Goal: Communication & Community: Answer question/provide support

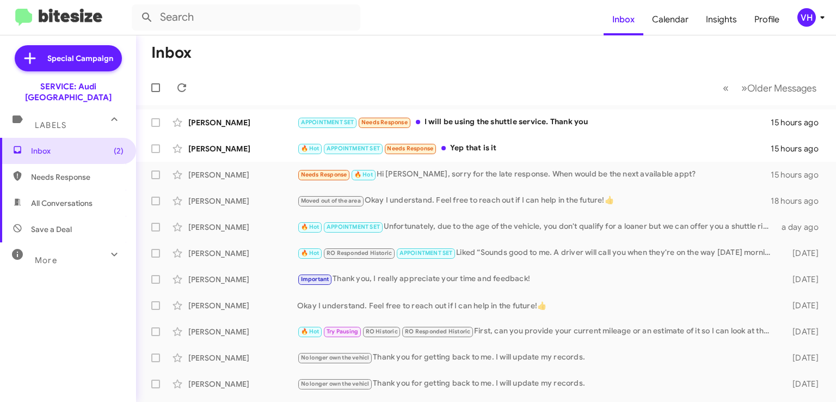
click at [270, 153] on div "[PERSON_NAME]" at bounding box center [242, 148] width 109 height 11
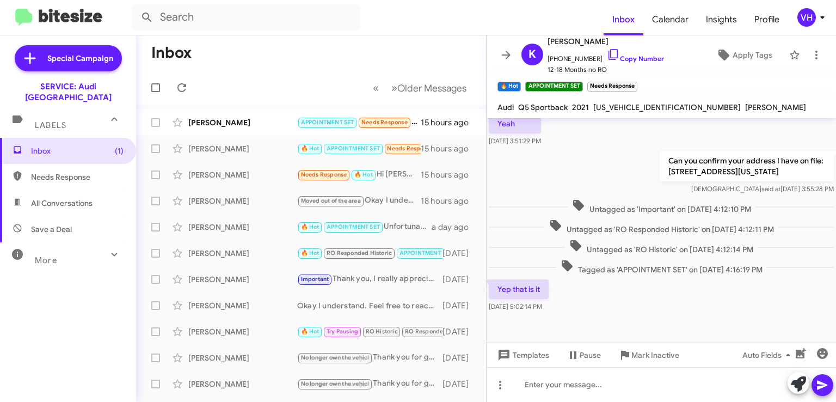
scroll to position [571, 0]
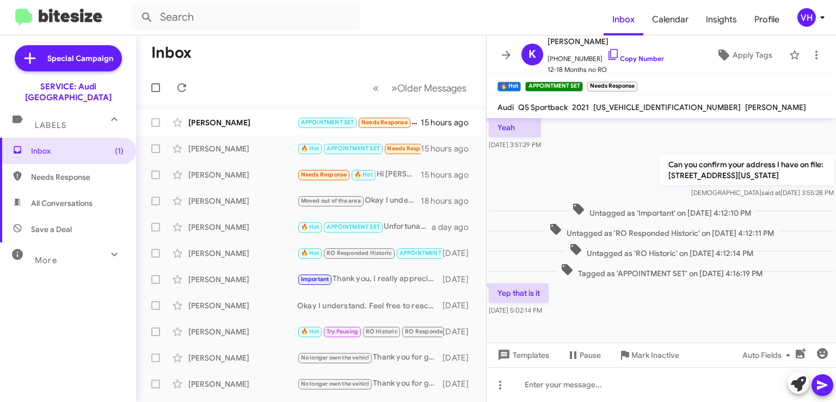
click at [259, 176] on div "[PERSON_NAME]" at bounding box center [242, 174] width 109 height 11
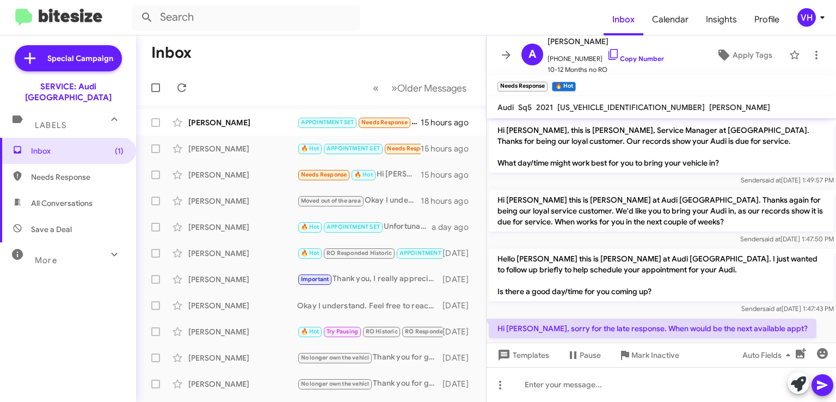
scroll to position [22, 0]
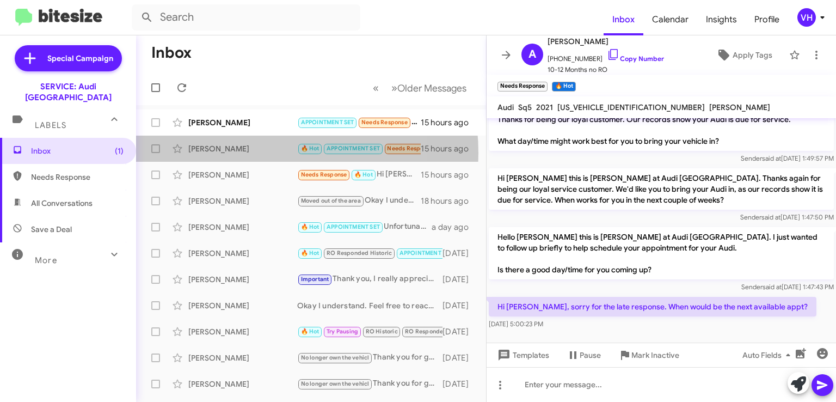
click at [245, 153] on div "[PERSON_NAME]" at bounding box center [242, 148] width 109 height 11
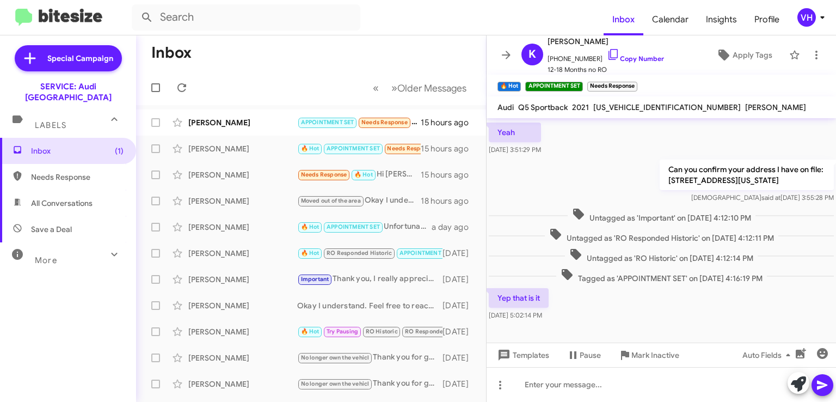
scroll to position [561, 0]
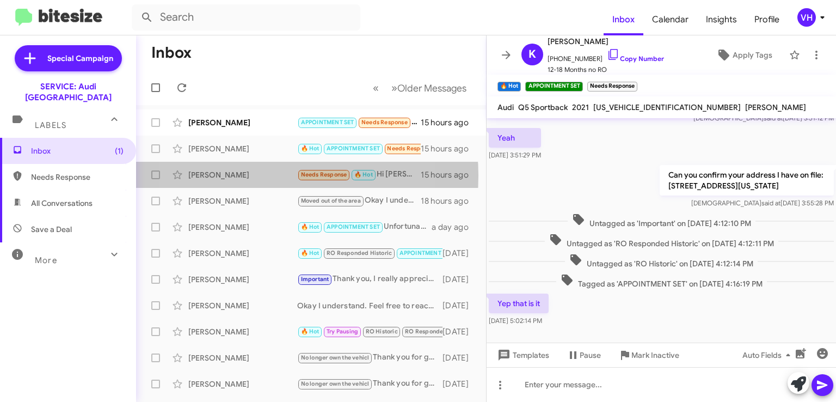
click at [249, 175] on div "[PERSON_NAME]" at bounding box center [242, 174] width 109 height 11
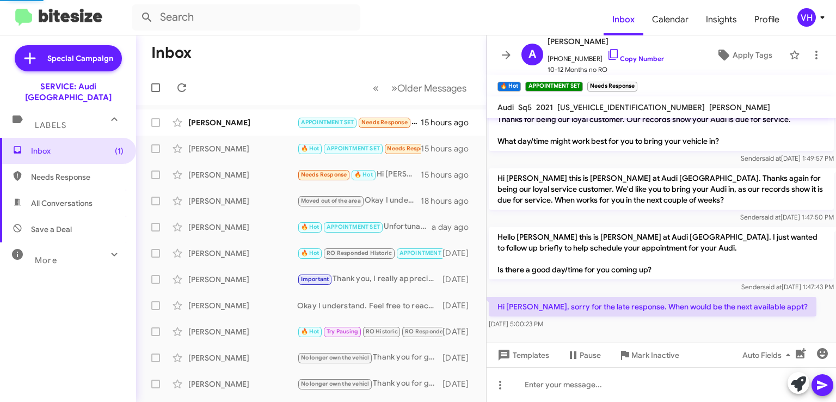
scroll to position [22, 0]
click at [742, 53] on span "Apply Tags" at bounding box center [753, 55] width 40 height 20
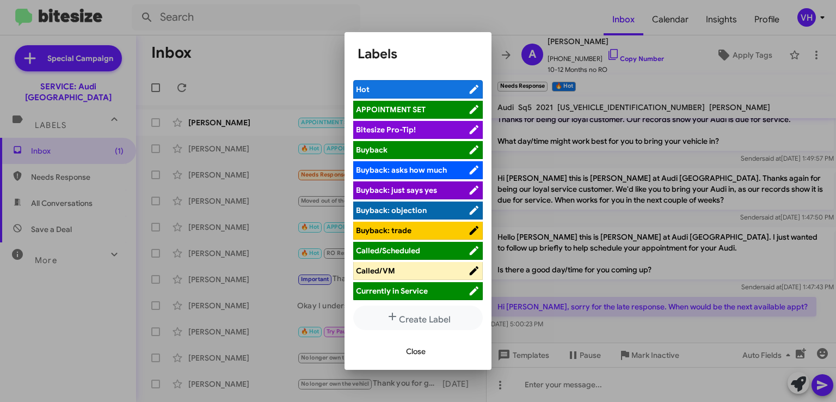
click at [433, 108] on span "APPOINTMENT SET" at bounding box center [412, 109] width 112 height 11
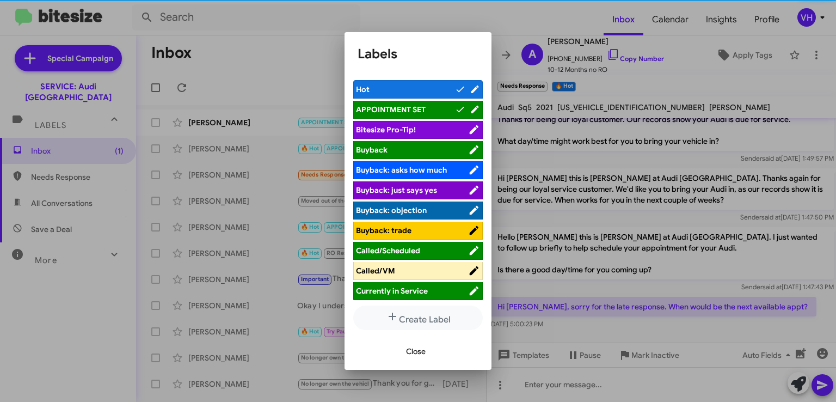
click at [422, 350] on span "Close" at bounding box center [416, 351] width 20 height 20
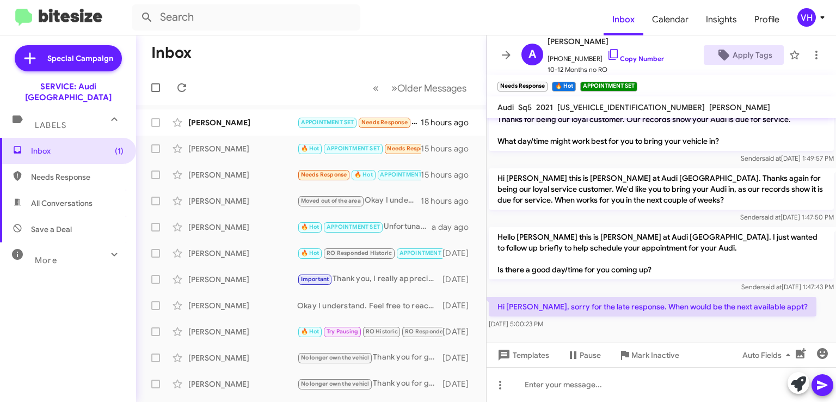
click at [574, 82] on span "×" at bounding box center [573, 81] width 7 height 13
click at [545, 84] on span "×" at bounding box center [545, 81] width 7 height 13
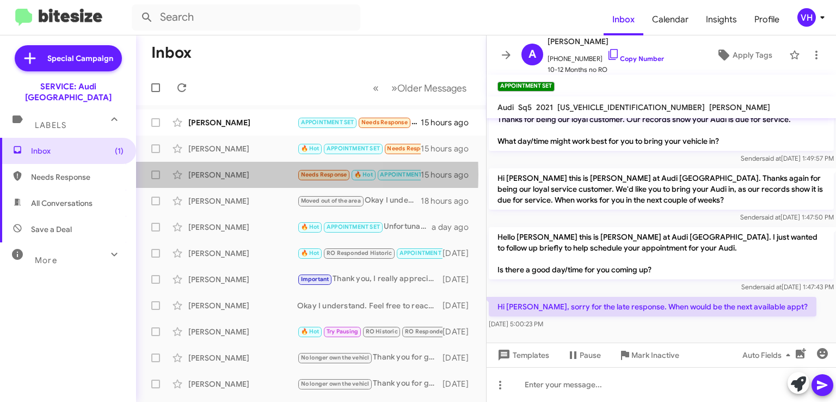
click at [223, 174] on div "[PERSON_NAME]" at bounding box center [242, 174] width 109 height 11
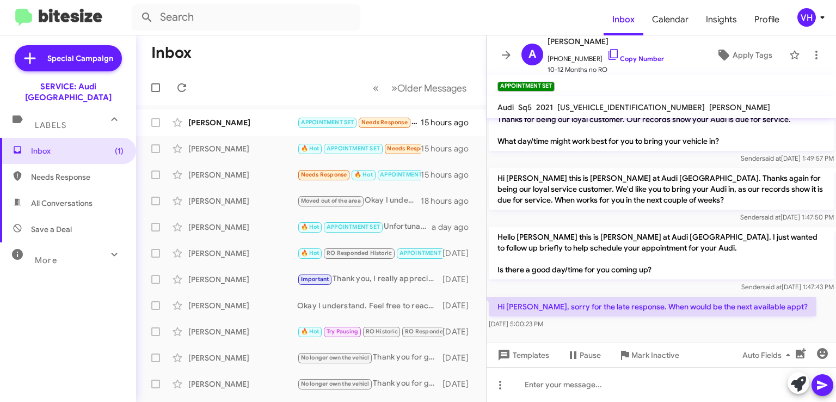
click at [230, 152] on div "[PERSON_NAME]" at bounding box center [242, 148] width 109 height 11
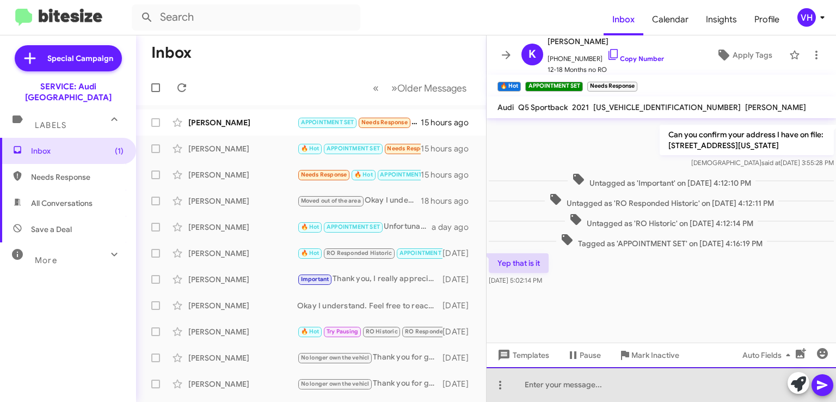
click at [646, 382] on div at bounding box center [662, 384] width 350 height 35
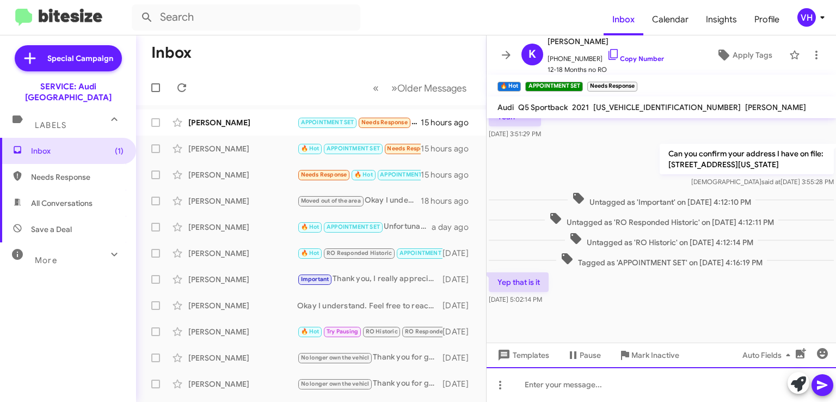
scroll to position [561, 0]
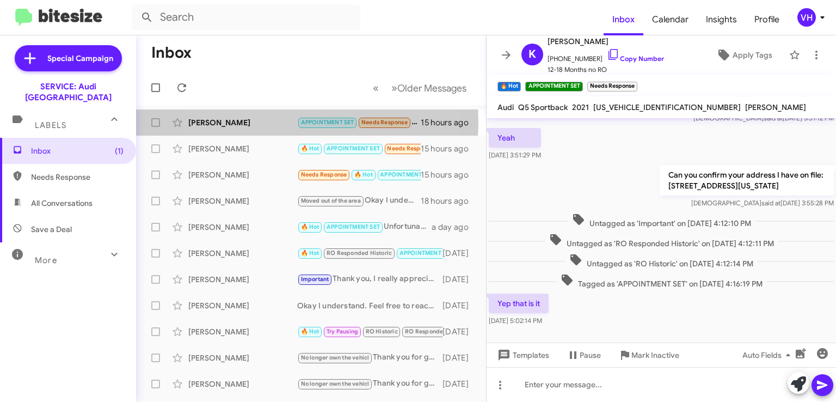
click at [261, 122] on div "[PERSON_NAME]" at bounding box center [242, 122] width 109 height 11
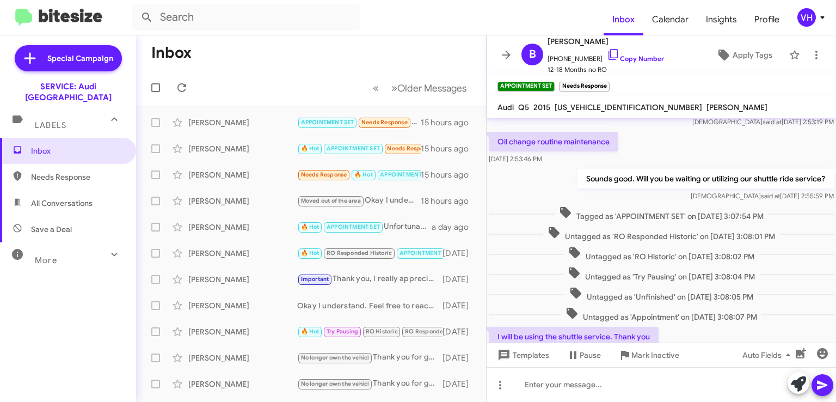
scroll to position [345, 0]
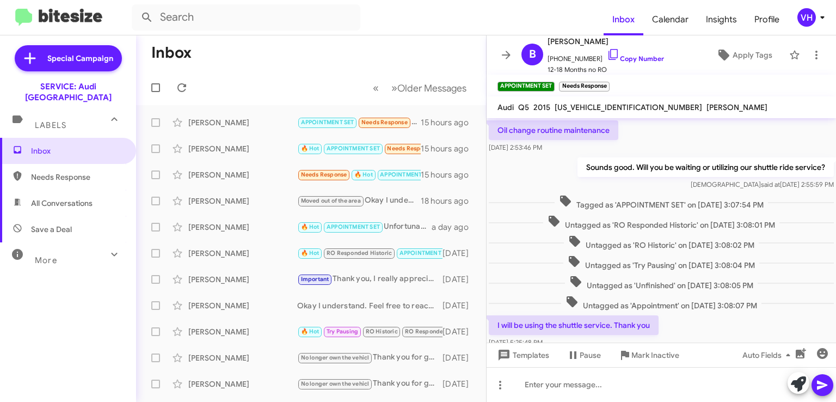
click at [237, 186] on span "Andrew Duenas Needs Response 🔥 Hot APPOINTMENT SET Hi Steven, sorry for the lat…" at bounding box center [311, 175] width 350 height 26
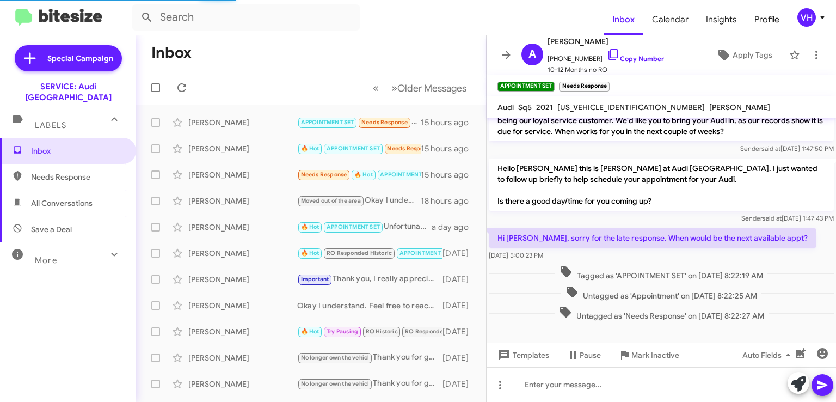
scroll to position [91, 0]
click at [500, 55] on icon at bounding box center [506, 54] width 13 height 13
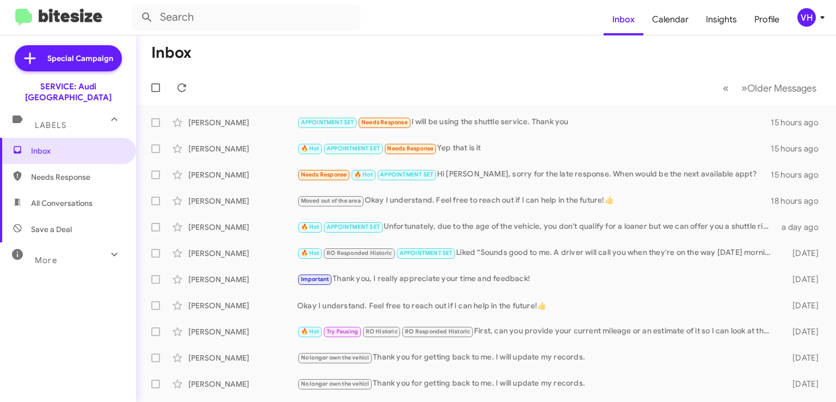
click at [581, 131] on div "Brenda Jacksonblaisch APPOINTMENT SET Needs Response I will be using the shuttl…" at bounding box center [486, 123] width 683 height 22
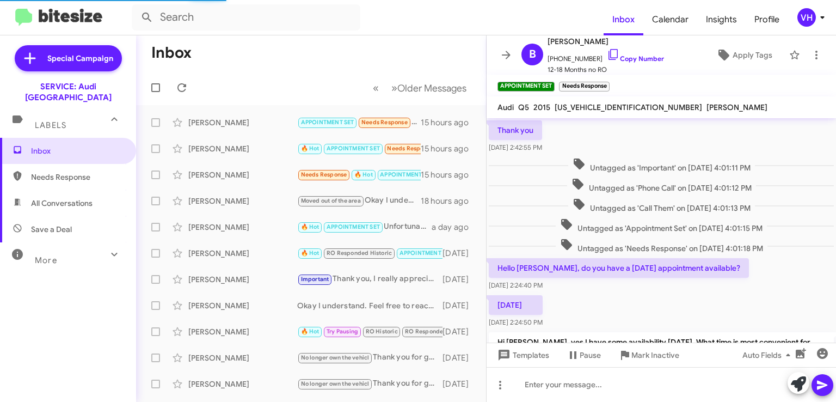
scroll to position [377, 0]
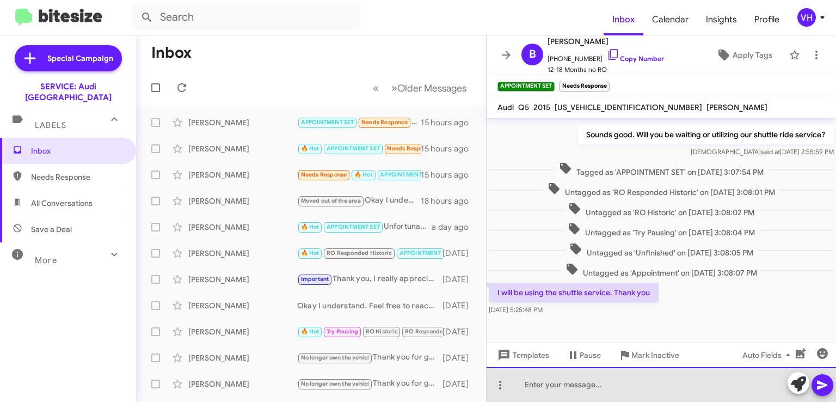
click at [662, 378] on div at bounding box center [662, 384] width 350 height 35
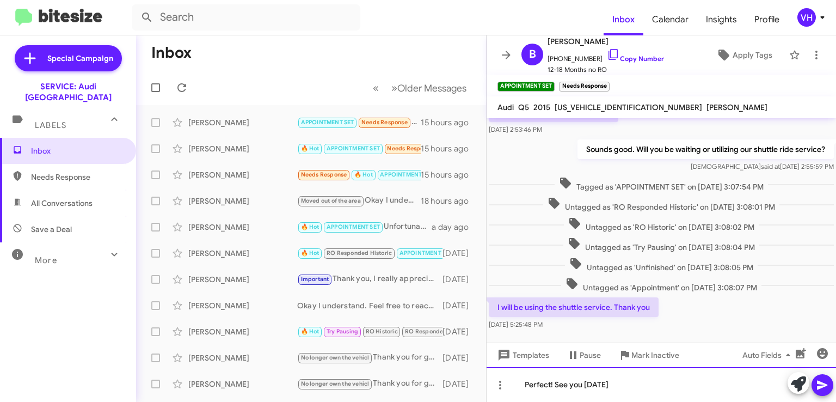
scroll to position [389, 0]
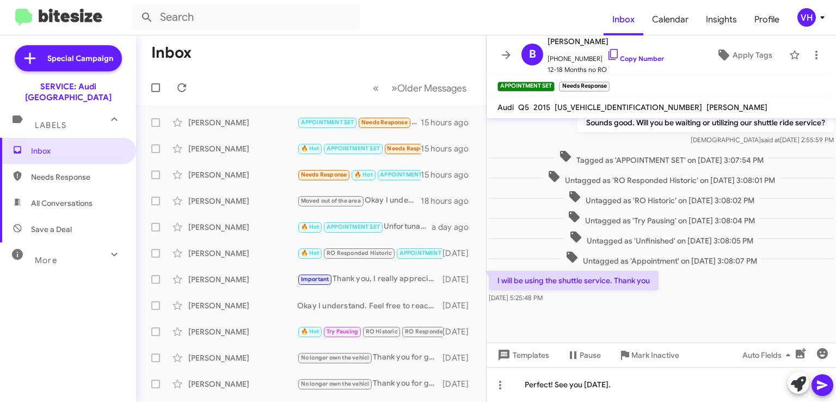
click at [109, 295] on div "Inbox Needs Response All Conversations Save a Deal More Important 🔥 Hot Appoint…" at bounding box center [68, 258] width 136 height 241
click at [829, 382] on button at bounding box center [823, 385] width 22 height 22
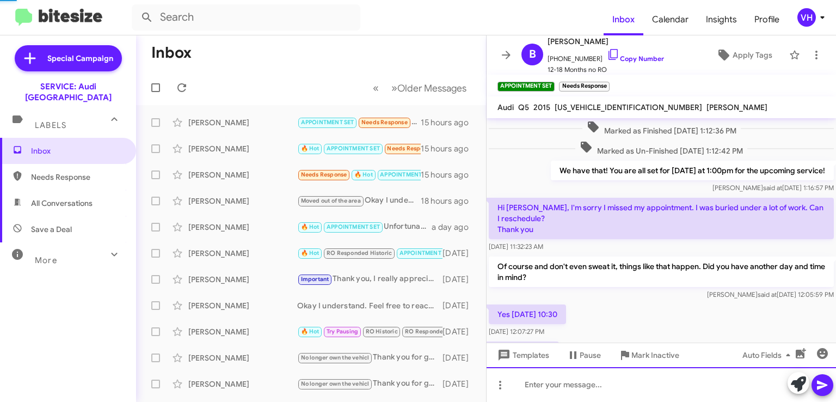
scroll to position [54, 0]
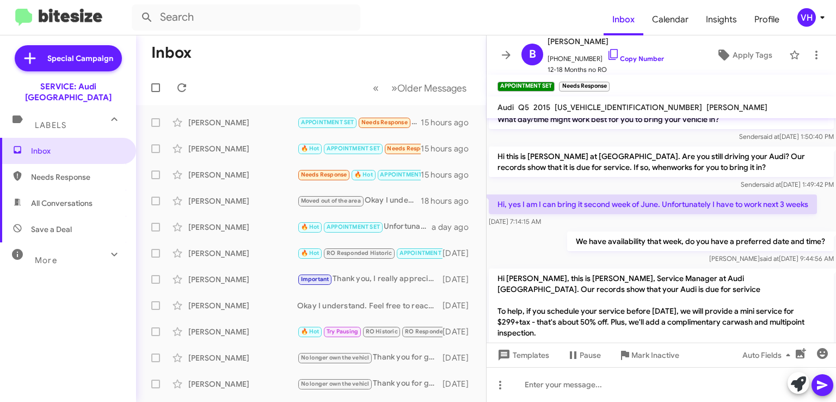
click at [608, 81] on span "×" at bounding box center [607, 81] width 7 height 13
click at [251, 143] on div "[PERSON_NAME]" at bounding box center [242, 148] width 109 height 11
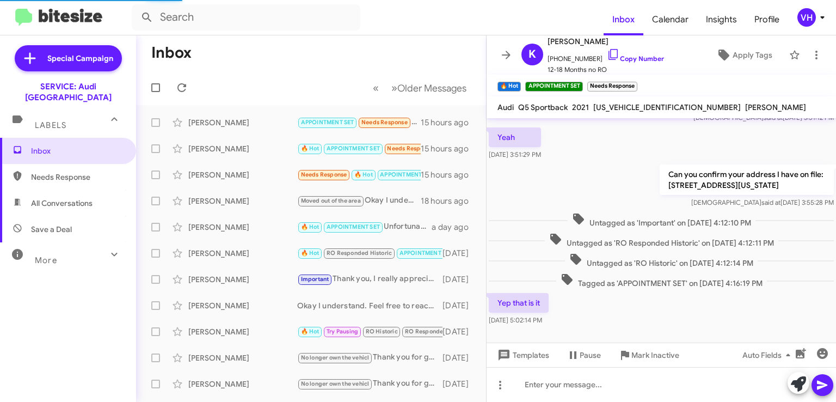
scroll to position [876, 0]
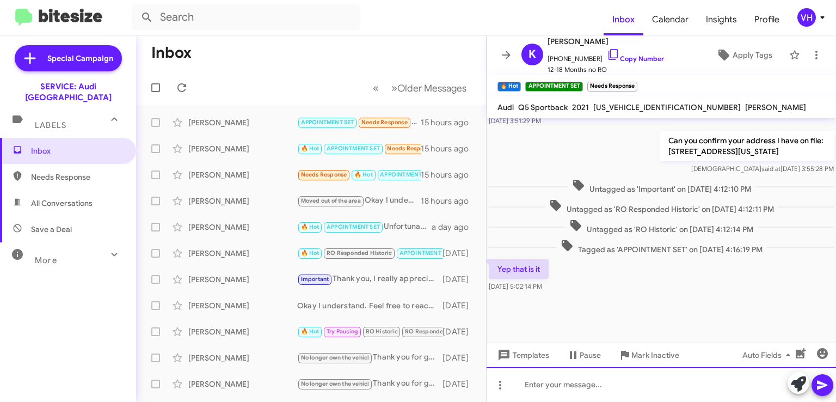
click at [741, 382] on div at bounding box center [662, 384] width 350 height 35
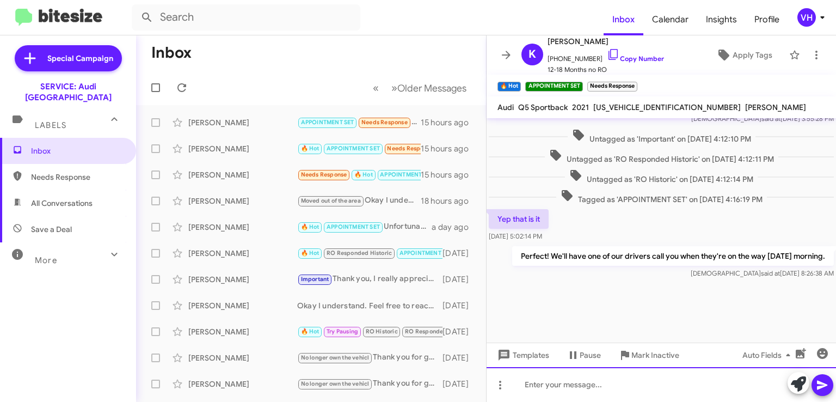
scroll to position [1101, 0]
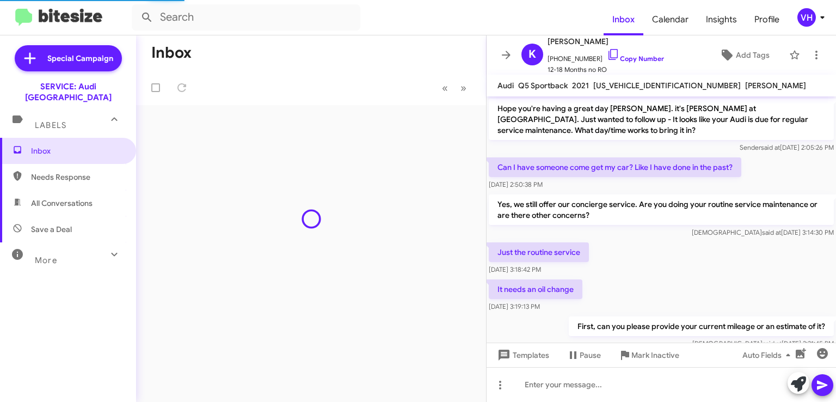
scroll to position [559, 0]
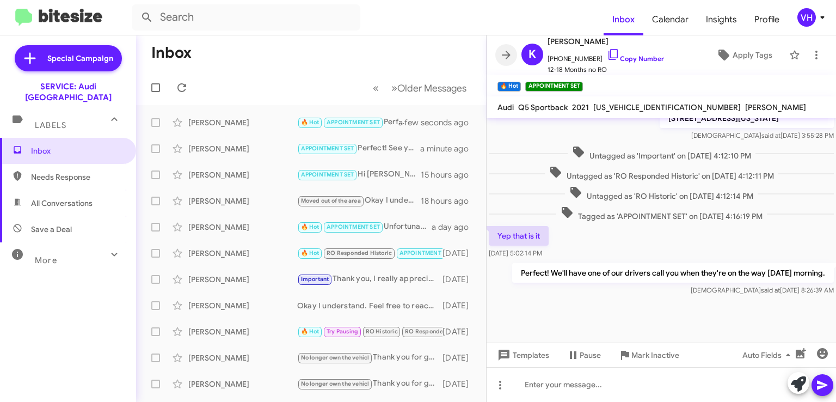
click at [510, 50] on icon at bounding box center [506, 54] width 13 height 13
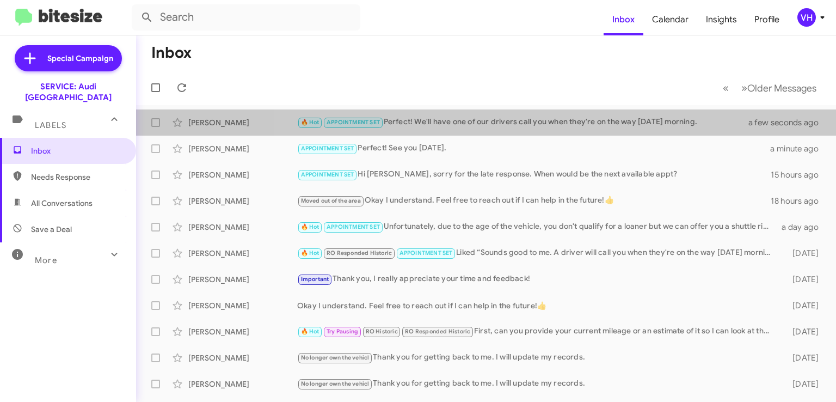
click at [649, 128] on div "🔥 Hot APPOINTMENT SET Perfect! We'll have one of our drivers call you when they…" at bounding box center [529, 122] width 465 height 13
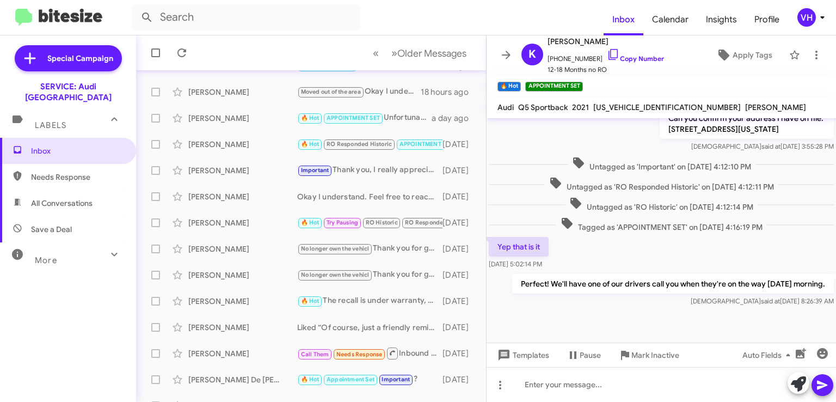
scroll to position [581, 0]
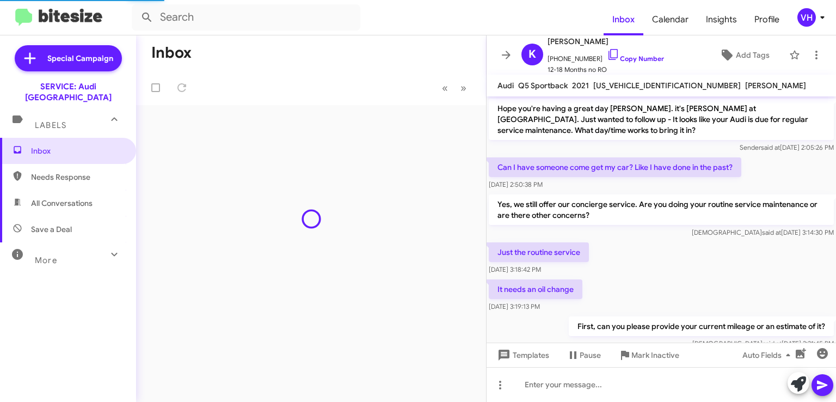
scroll to position [559, 0]
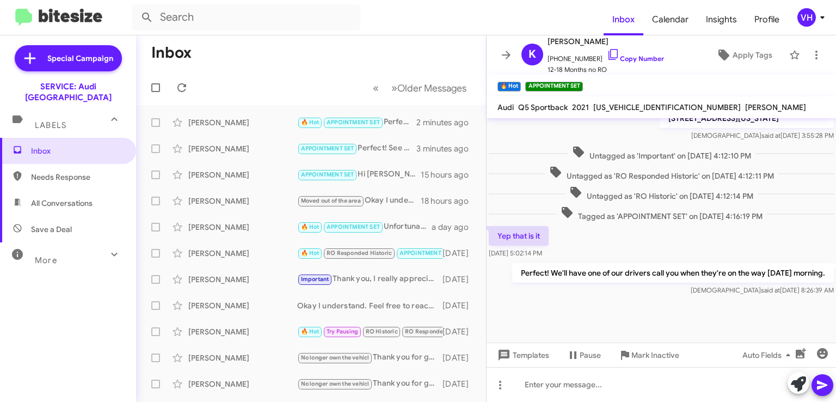
click at [507, 57] on icon at bounding box center [506, 54] width 13 height 13
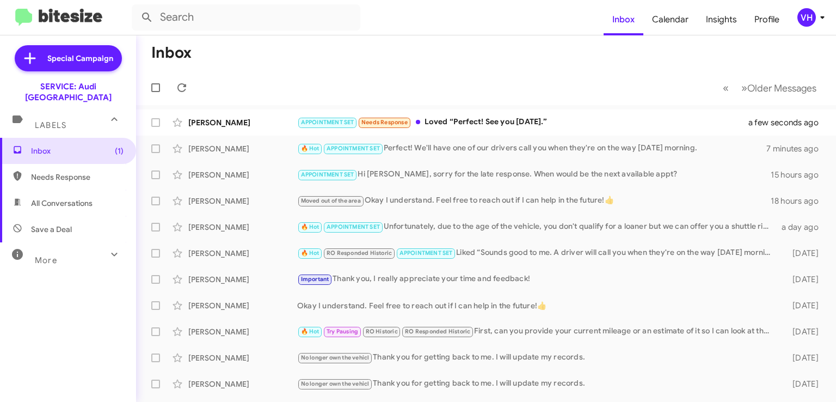
click at [247, 123] on div "[PERSON_NAME]" at bounding box center [242, 122] width 109 height 11
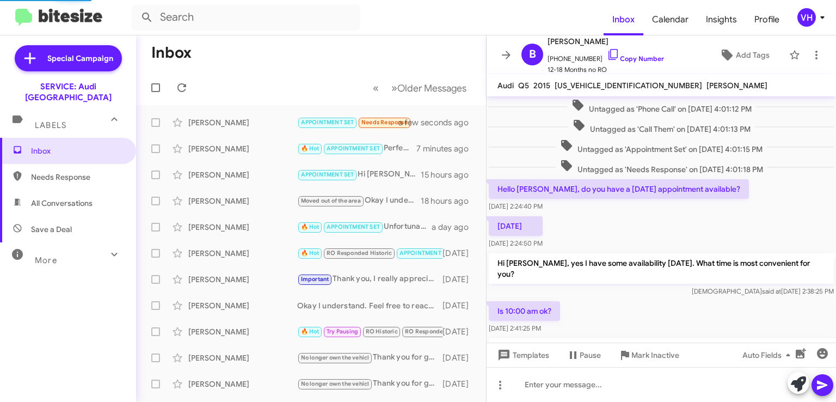
scroll to position [394, 0]
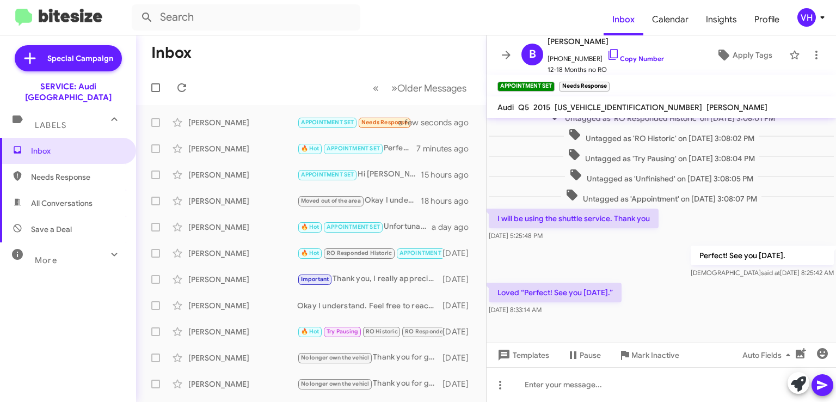
click at [610, 80] on span "×" at bounding box center [607, 81] width 7 height 13
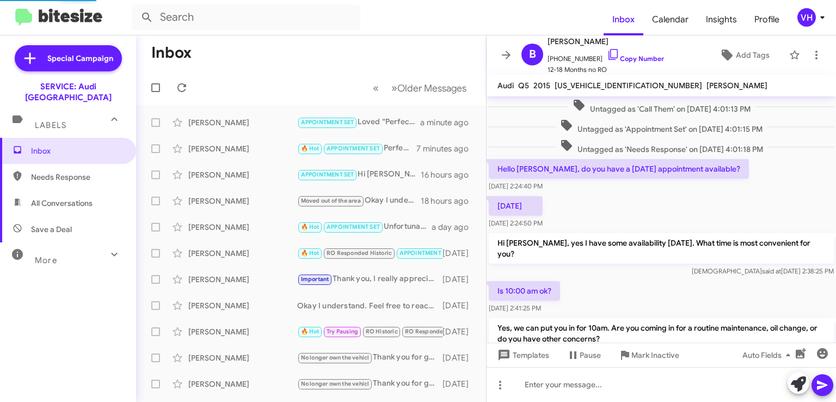
scroll to position [394, 0]
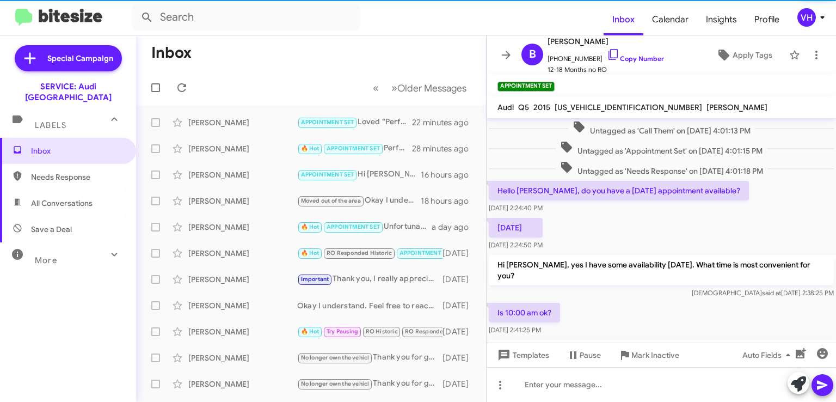
scroll to position [394, 0]
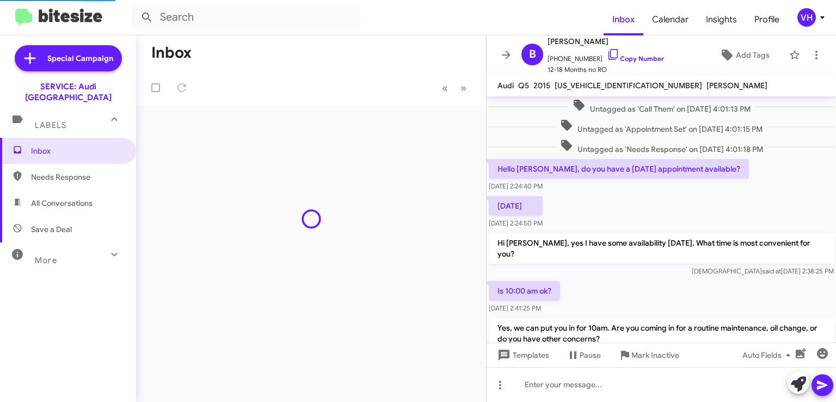
scroll to position [394, 0]
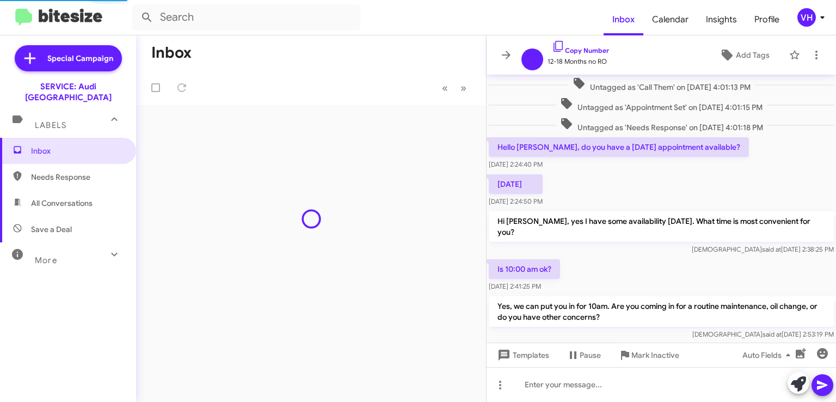
scroll to position [372, 0]
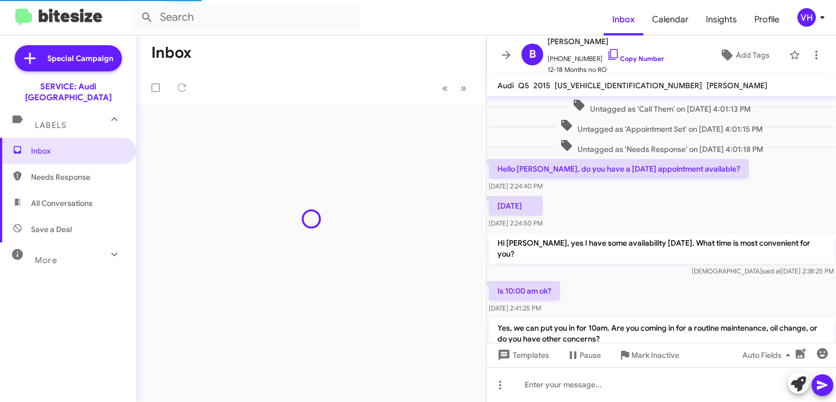
scroll to position [394, 0]
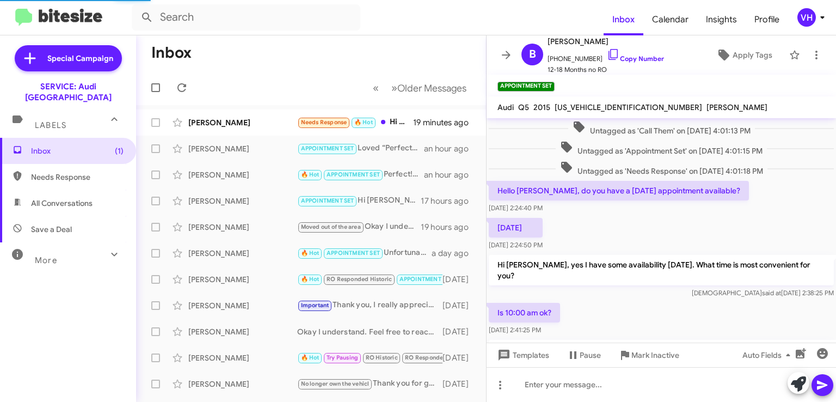
scroll to position [394, 0]
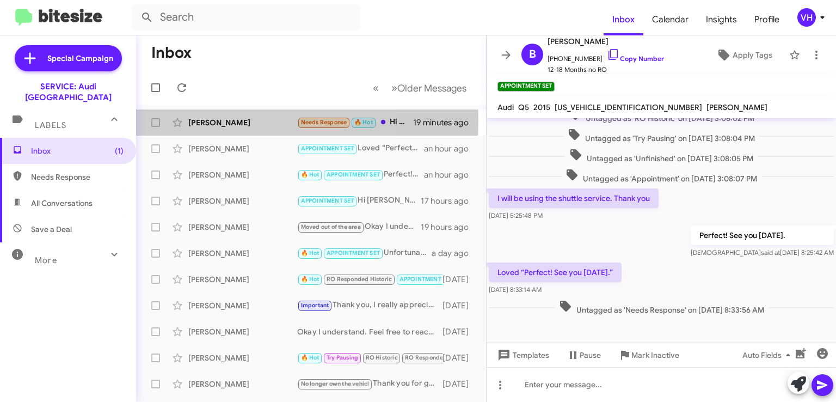
click at [230, 121] on div "[PERSON_NAME]" at bounding box center [242, 122] width 109 height 11
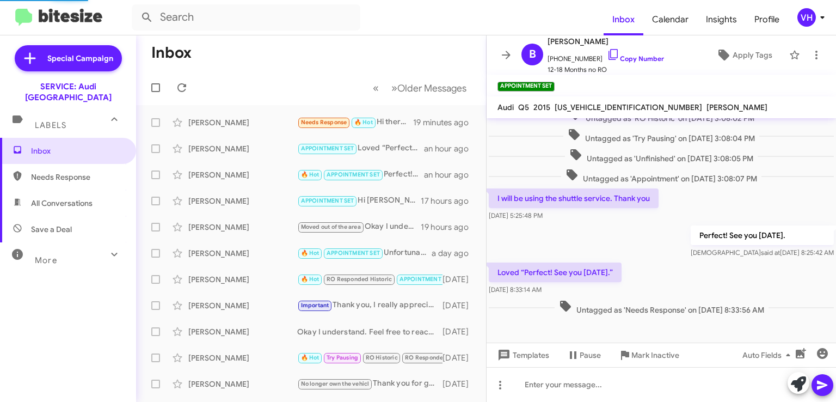
scroll to position [33, 0]
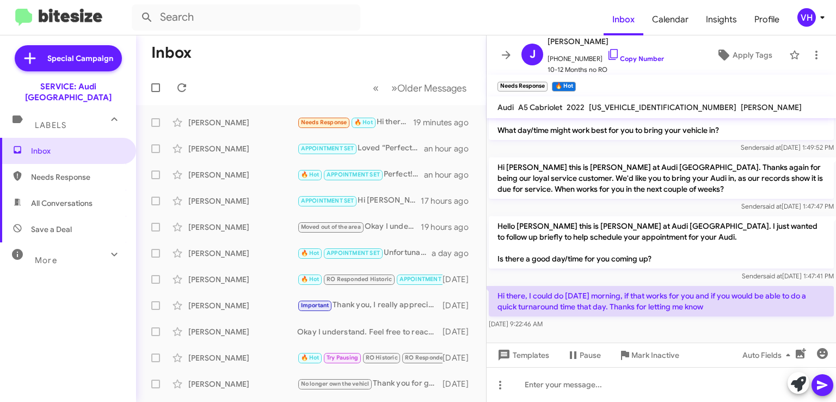
click at [649, 106] on span "[US_VEHICLE_IDENTIFICATION_NUMBER]" at bounding box center [663, 107] width 148 height 10
copy span "[US_VEHICLE_IDENTIFICATION_NUMBER]"
click at [563, 236] on p "Hello [PERSON_NAME] this is [PERSON_NAME] at Audi [GEOGRAPHIC_DATA]. I just wan…" at bounding box center [661, 242] width 345 height 52
click at [649, 103] on span "[US_VEHICLE_IDENTIFICATION_NUMBER]" at bounding box center [663, 107] width 148 height 10
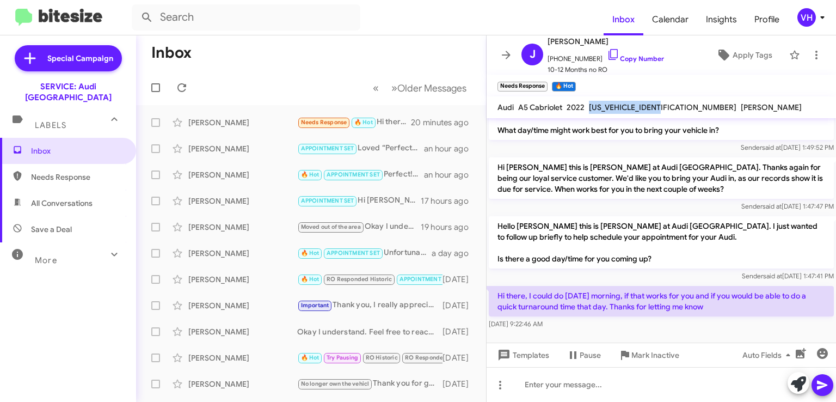
click at [649, 103] on span "[US_VEHICLE_IDENTIFICATION_NUMBER]" at bounding box center [663, 107] width 148 height 10
copy span "[US_VEHICLE_IDENTIFICATION_NUMBER]"
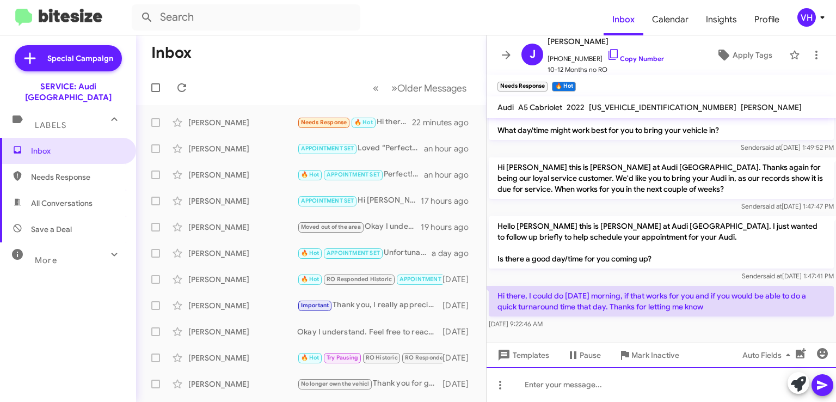
click at [535, 382] on div at bounding box center [662, 384] width 350 height 35
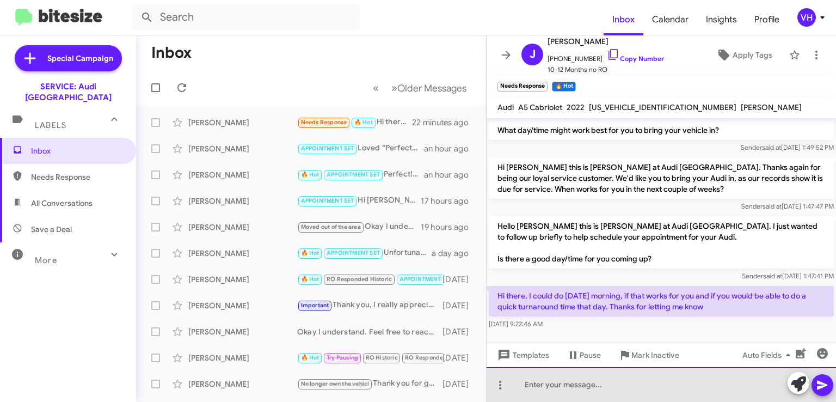
click at [543, 386] on div at bounding box center [662, 384] width 350 height 35
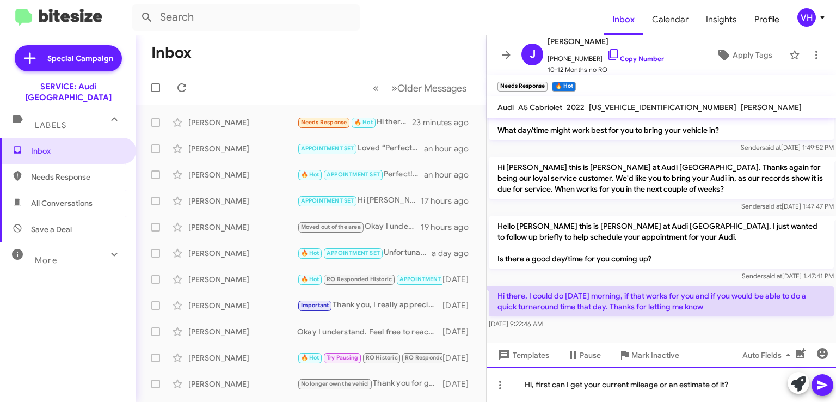
click at [553, 384] on div "Hi, first can I get your current mileage or an estimate of it?" at bounding box center [662, 384] width 350 height 35
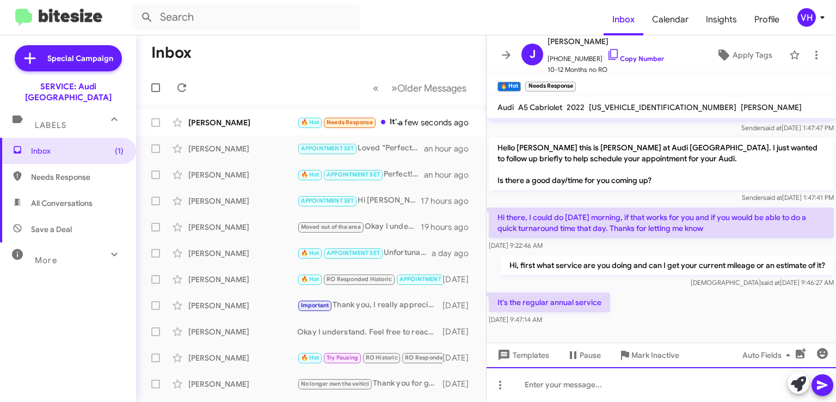
scroll to position [112, 0]
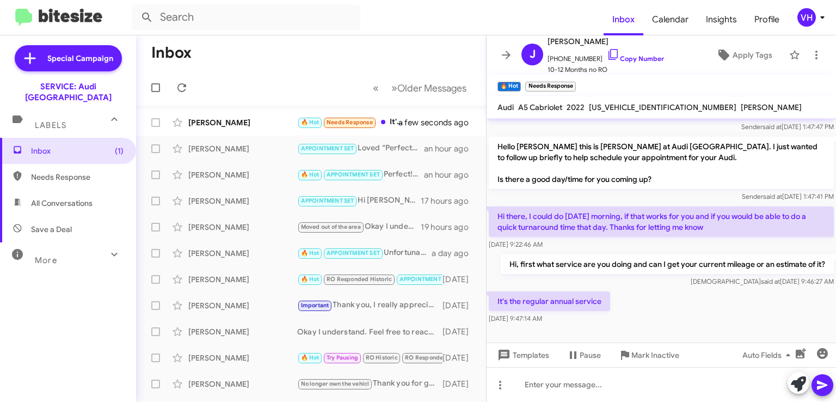
click at [208, 125] on div "[PERSON_NAME]" at bounding box center [242, 122] width 109 height 11
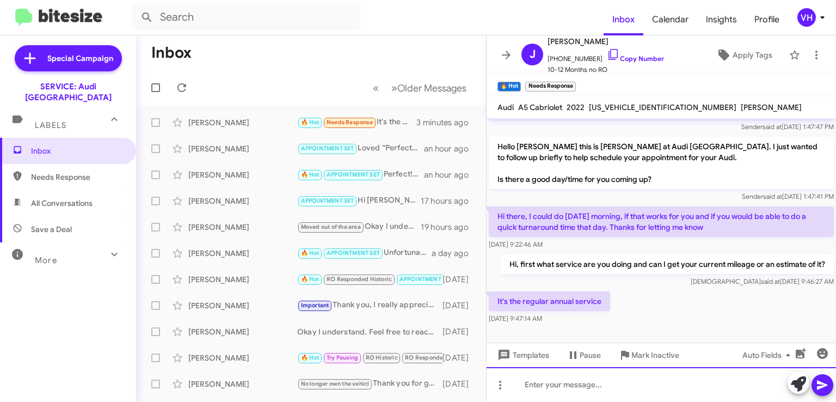
click at [538, 384] on div at bounding box center [662, 384] width 350 height 35
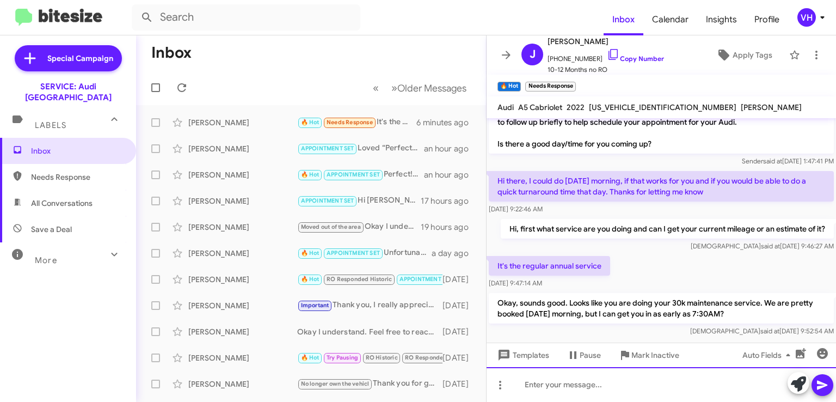
scroll to position [163, 0]
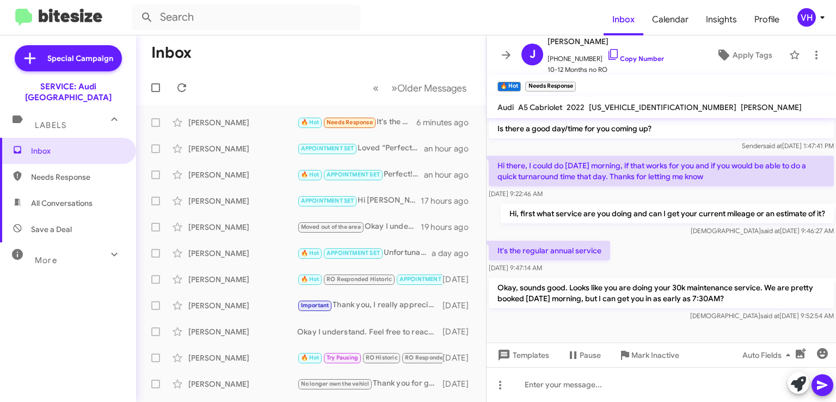
click at [786, 296] on p "Okay, sounds good. Looks like you are doing your 30k maintenance service. We ar…" at bounding box center [661, 293] width 345 height 30
click at [252, 127] on div "[PERSON_NAME]" at bounding box center [242, 122] width 109 height 11
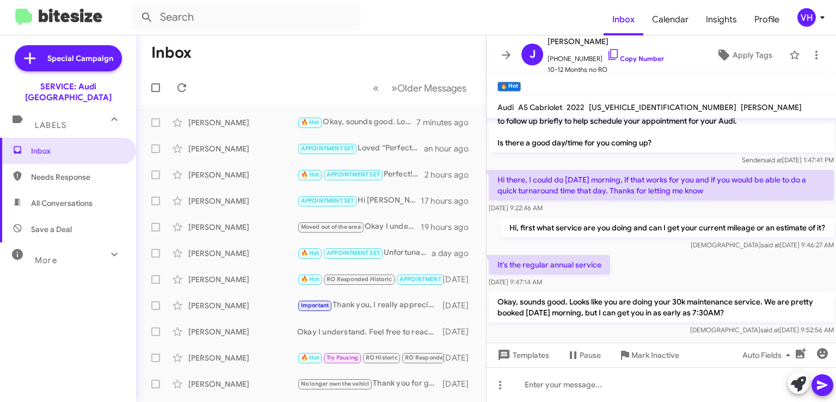
scroll to position [163, 0]
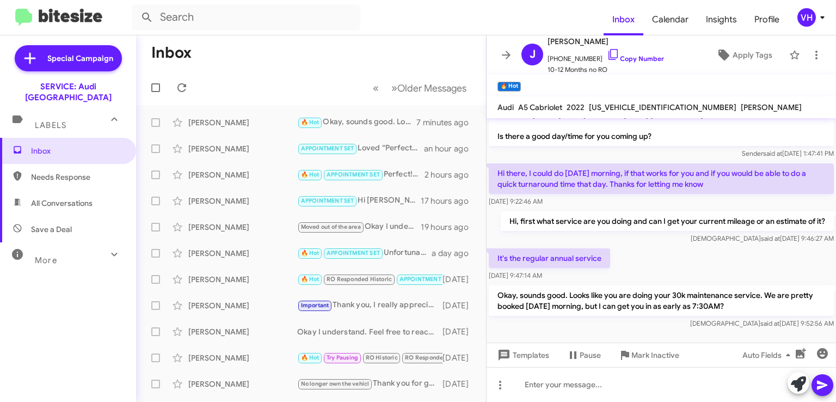
scroll to position [163, 0]
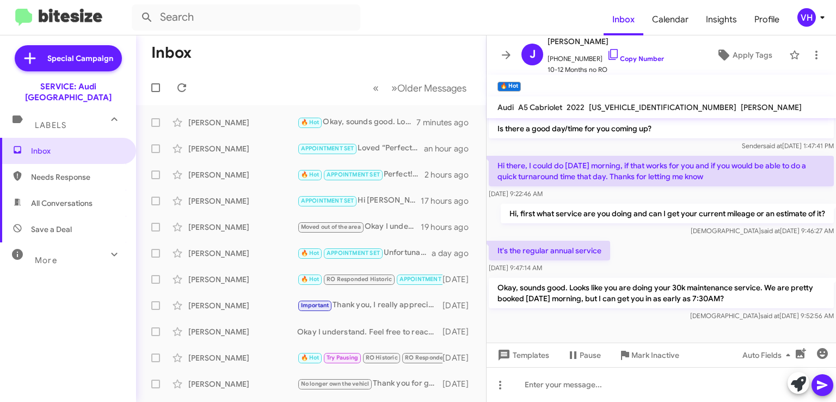
click at [508, 55] on icon at bounding box center [506, 55] width 9 height 8
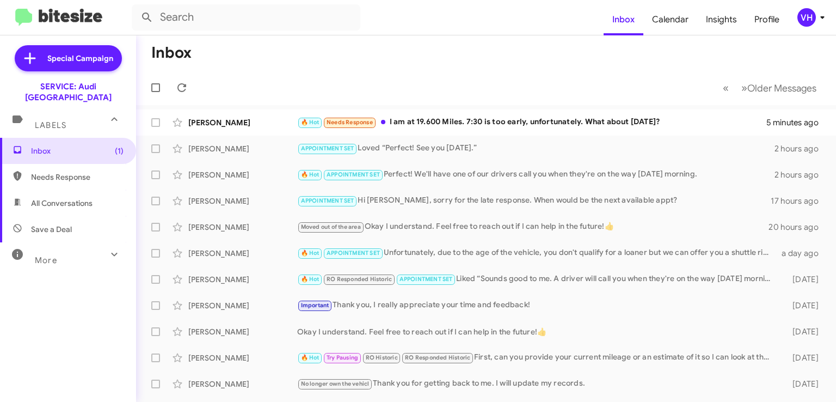
click at [540, 123] on div "🔥 Hot Needs Response I am at 19.600 Miles. 7:30 is too early, unfortunately. Wh…" at bounding box center [531, 122] width 469 height 13
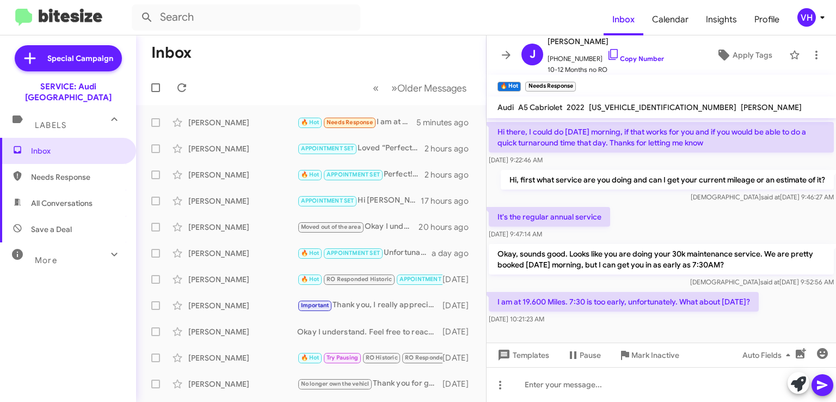
scroll to position [203, 0]
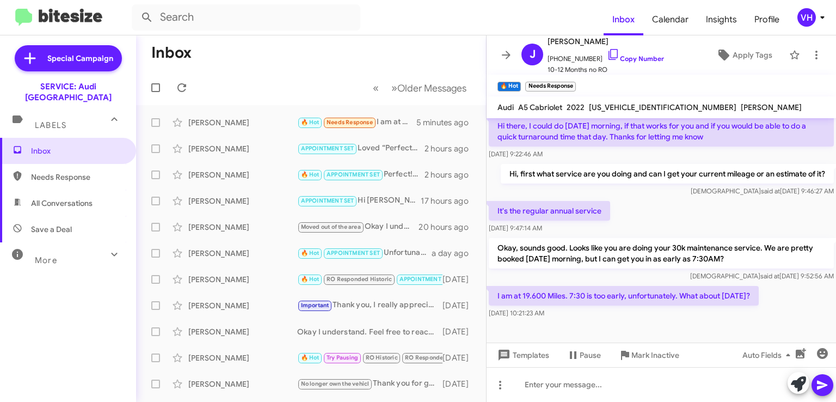
click at [624, 107] on span "[US_VEHICLE_IDENTIFICATION_NUMBER]" at bounding box center [663, 107] width 148 height 10
click at [625, 106] on span "[US_VEHICLE_IDENTIFICATION_NUMBER]" at bounding box center [663, 107] width 148 height 10
copy span "[US_VEHICLE_IDENTIFICATION_NUMBER]"
click at [809, 218] on div "It's the regular annual service Sep 3, 2025, 9:47:14 AM" at bounding box center [662, 217] width 350 height 37
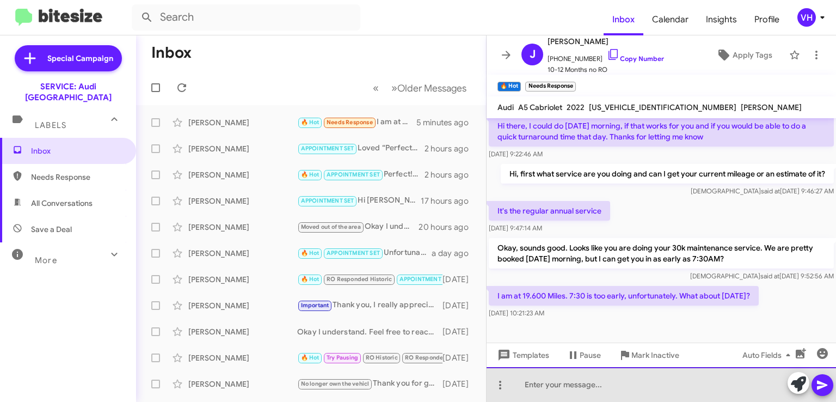
click at [576, 382] on div at bounding box center [662, 384] width 350 height 35
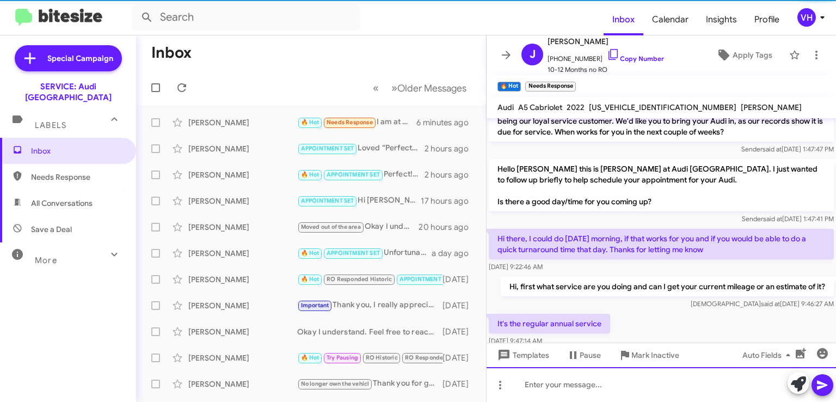
scroll to position [242, 0]
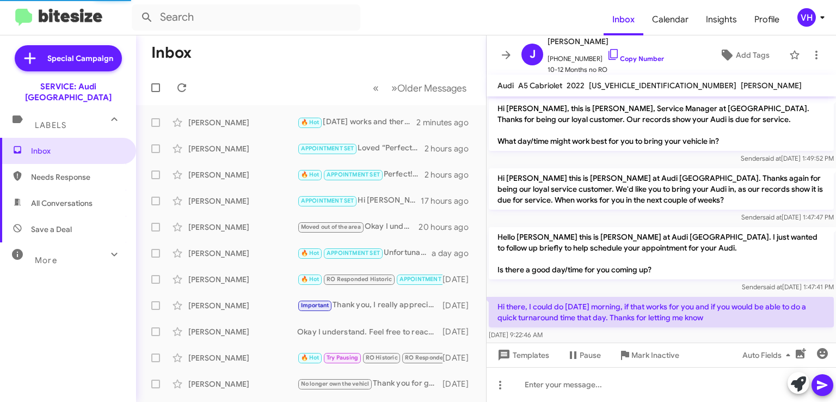
scroll to position [220, 0]
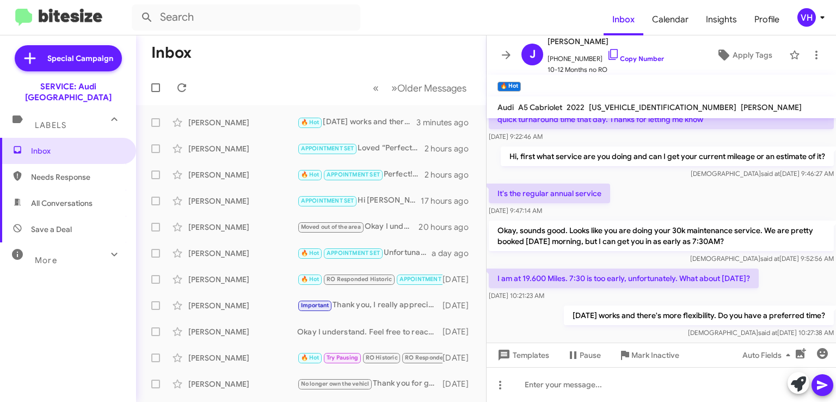
click at [735, 294] on div "[DATE] 10:21:23 AM" at bounding box center [624, 295] width 270 height 11
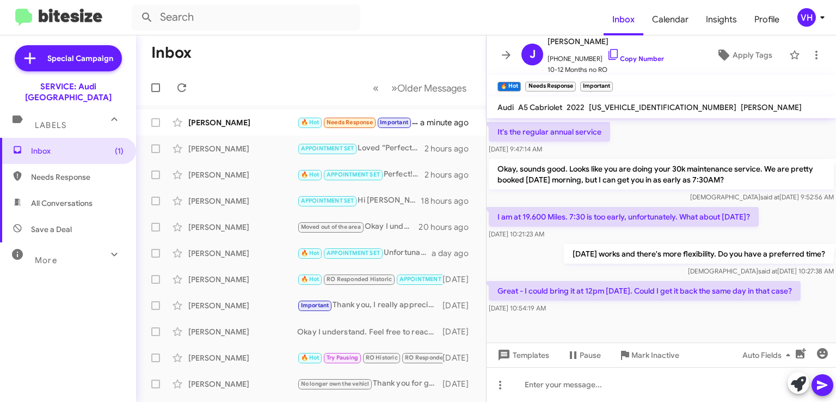
scroll to position [282, 0]
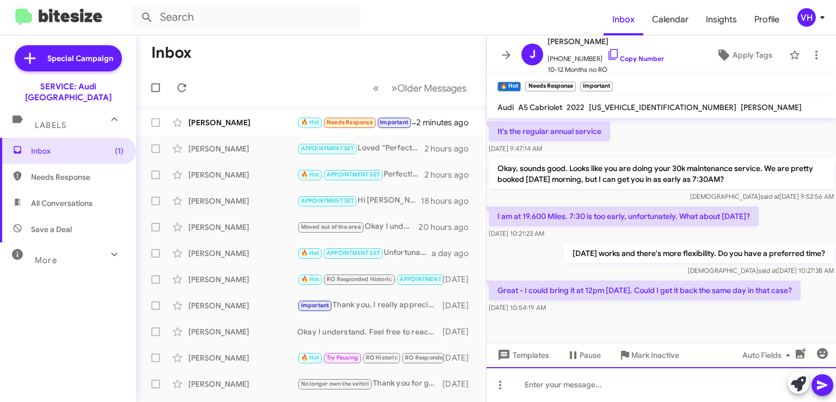
click at [590, 379] on div at bounding box center [662, 384] width 350 height 35
click at [642, 380] on div "It's best to drop off in the morning for the same day turn-around." at bounding box center [662, 384] width 350 height 35
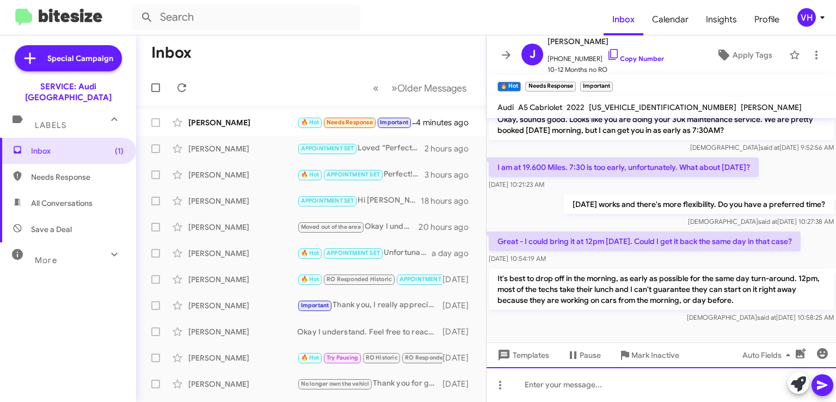
scroll to position [344, 0]
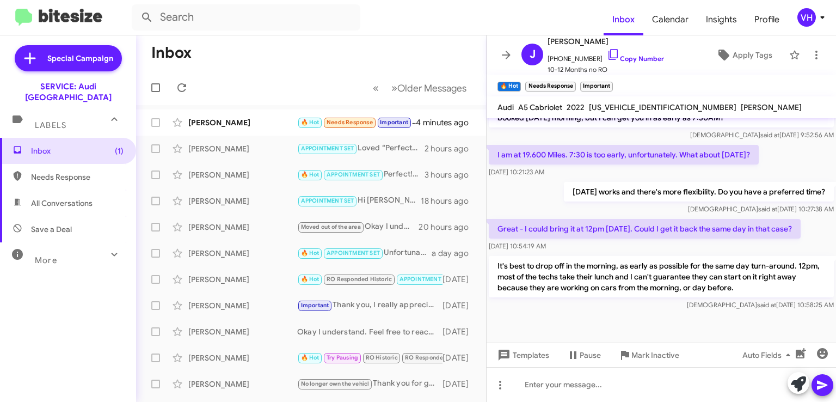
click at [215, 123] on div "[PERSON_NAME]" at bounding box center [242, 122] width 109 height 11
click at [607, 106] on span "[US_VEHICLE_IDENTIFICATION_NUMBER]" at bounding box center [663, 107] width 148 height 10
copy span "[US_VEHICLE_IDENTIFICATION_NUMBER]"
click at [579, 170] on div "[DATE] 10:21:23 AM" at bounding box center [624, 172] width 270 height 11
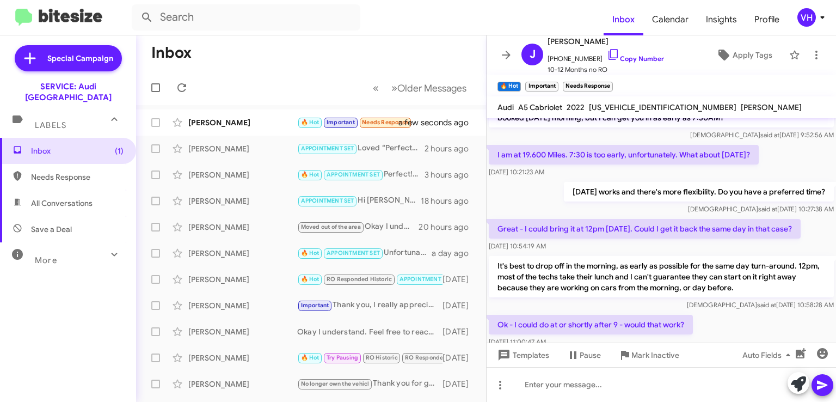
scroll to position [0, 0]
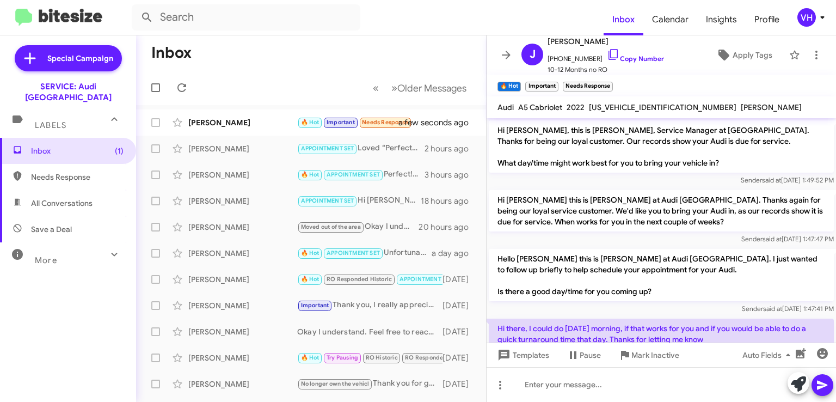
click at [539, 261] on p "Hello [PERSON_NAME] this is [PERSON_NAME] at Audi [GEOGRAPHIC_DATA]. I just wan…" at bounding box center [661, 275] width 345 height 52
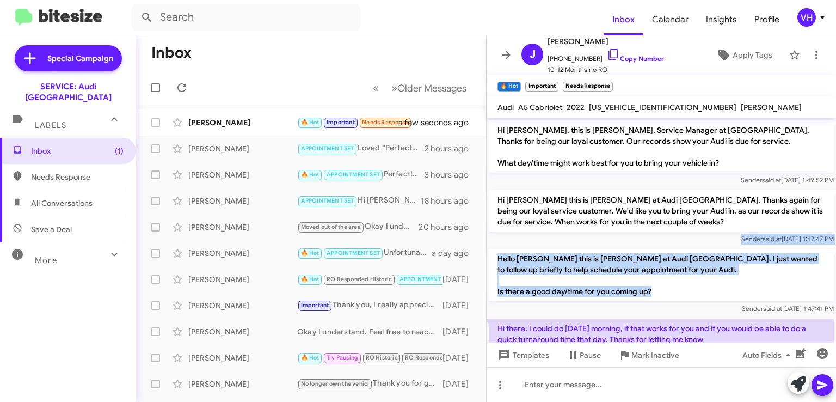
drag, startPoint x: 545, startPoint y: 245, endPoint x: 593, endPoint y: 302, distance: 75.0
click at [593, 302] on div "Hi Jessica, this is Steven Bainbridge, Service Manager at Audi Oakland. Thanks …" at bounding box center [662, 405] width 350 height 575
click at [593, 302] on div "Hello Jessica this is Steven Bainbridge at Audi Oakland. I just wanted to follo…" at bounding box center [661, 281] width 345 height 65
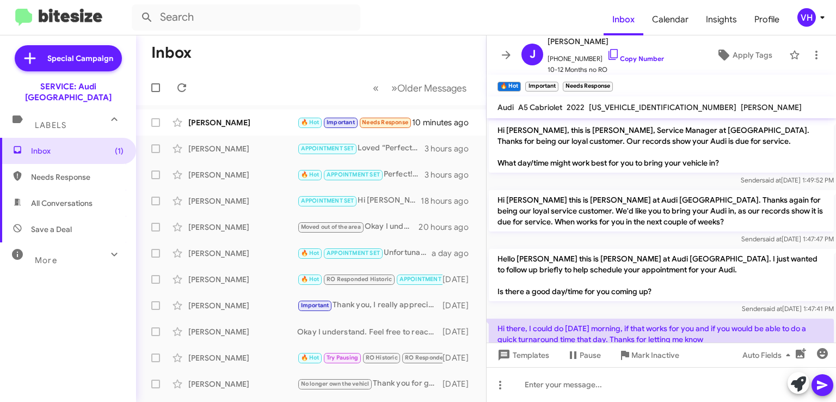
click at [772, 285] on p "Hello [PERSON_NAME] this is [PERSON_NAME] at Audi [GEOGRAPHIC_DATA]. I just wan…" at bounding box center [661, 275] width 345 height 52
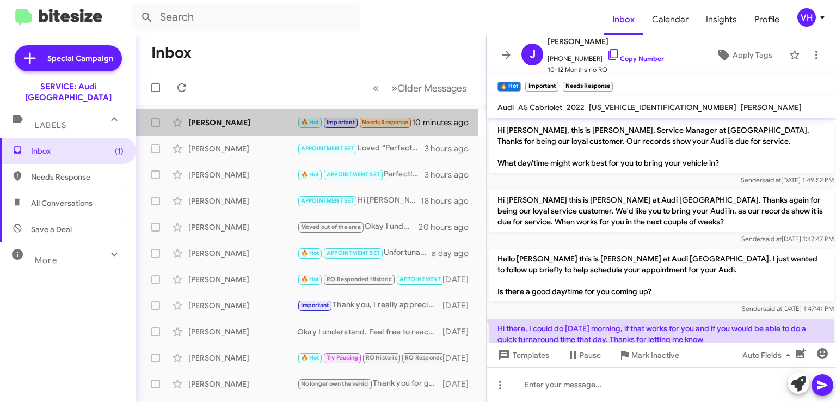
click at [225, 125] on div "[PERSON_NAME]" at bounding box center [242, 122] width 109 height 11
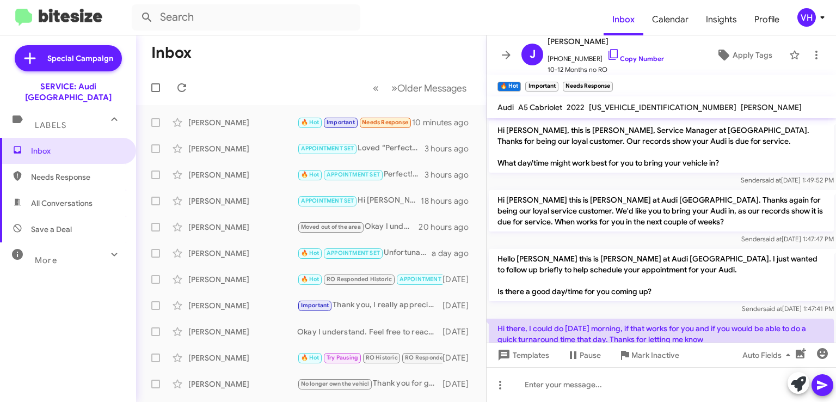
click at [228, 148] on div "[PERSON_NAME]" at bounding box center [242, 148] width 109 height 11
click at [243, 120] on div "[PERSON_NAME]" at bounding box center [242, 122] width 109 height 11
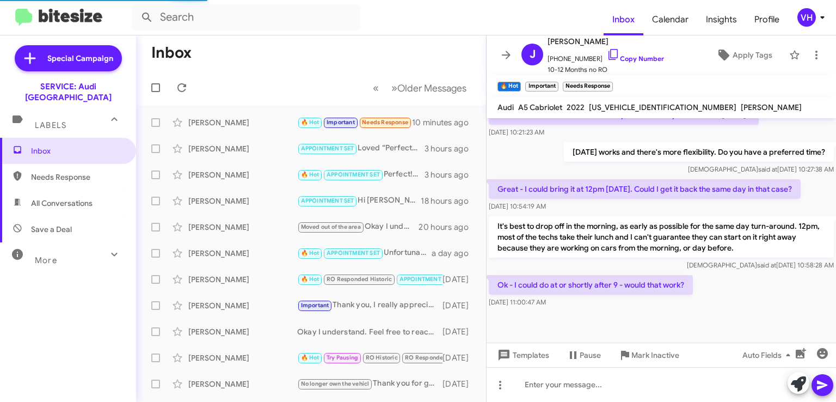
scroll to position [383, 0]
drag, startPoint x: 564, startPoint y: 284, endPoint x: 694, endPoint y: 280, distance: 130.2
click at [693, 280] on p "Ok - I could do at or shortly after 9 - would that work?" at bounding box center [591, 285] width 204 height 20
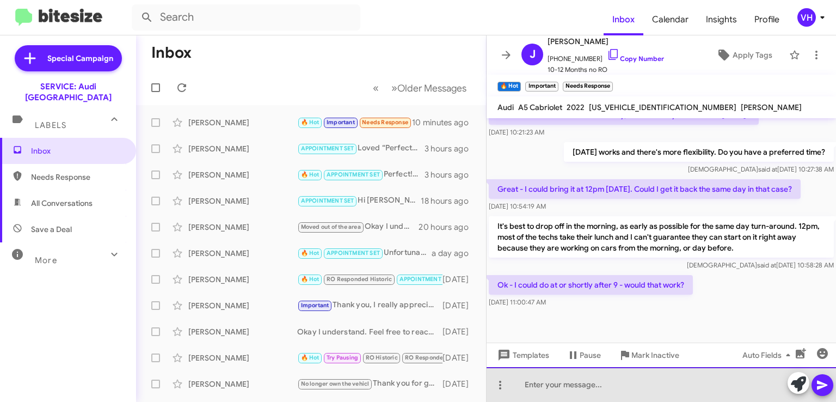
click at [688, 373] on div at bounding box center [662, 384] width 350 height 35
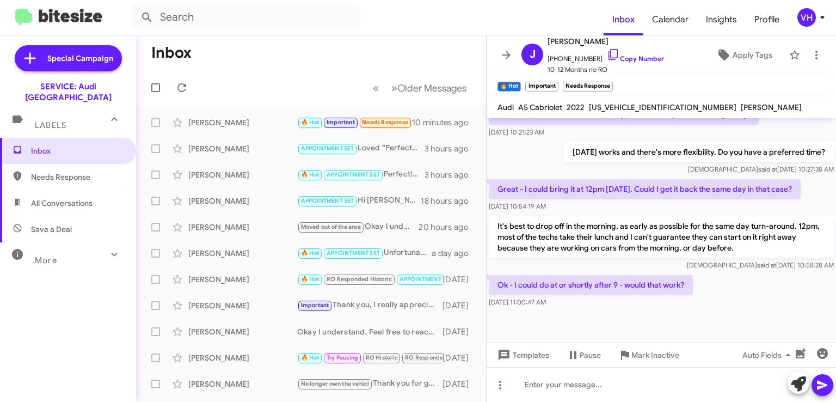
click at [624, 101] on div "WAU2AGF52NN008500" at bounding box center [663, 107] width 152 height 13
click at [624, 108] on span "WAU2AGF52NN008500" at bounding box center [663, 107] width 148 height 10
copy span "WAU2AGF52NN008500"
click at [639, 312] on div at bounding box center [662, 326] width 350 height 33
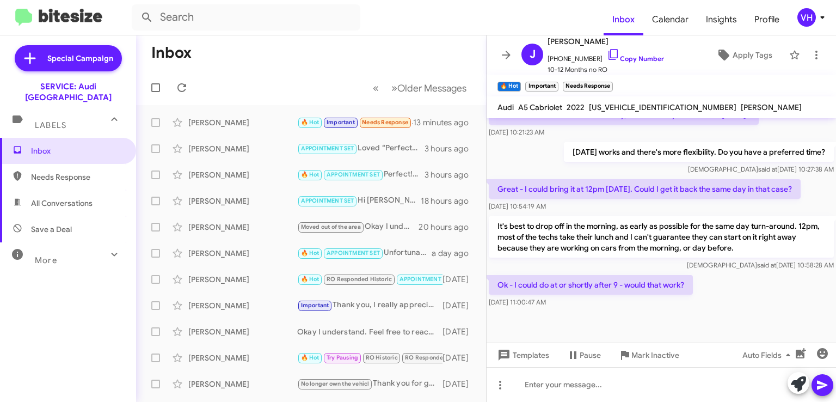
click at [614, 109] on span "WAU2AGF52NN008500" at bounding box center [663, 107] width 148 height 10
copy span "WAU2AGF52NN008500"
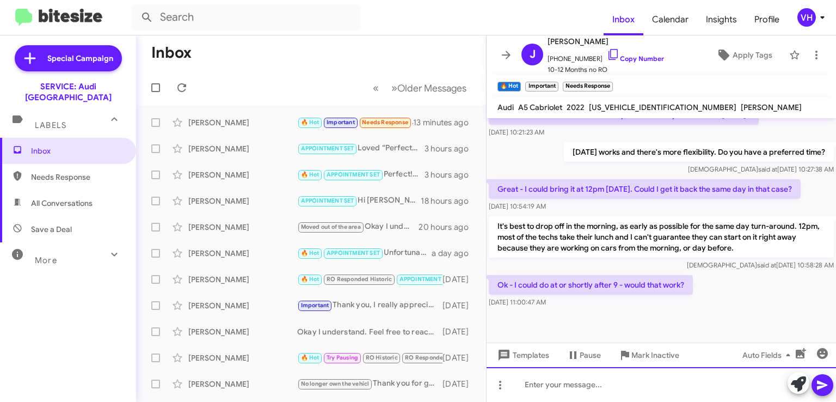
click at [529, 387] on div at bounding box center [662, 384] width 350 height 35
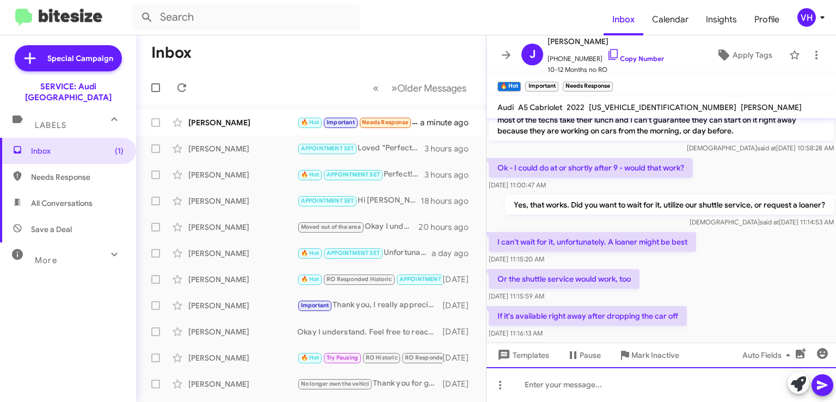
scroll to position [505, 0]
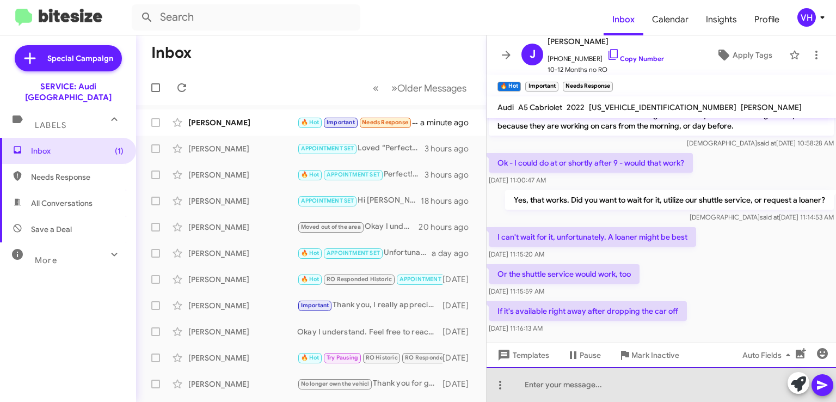
click at [703, 390] on div at bounding box center [662, 384] width 350 height 35
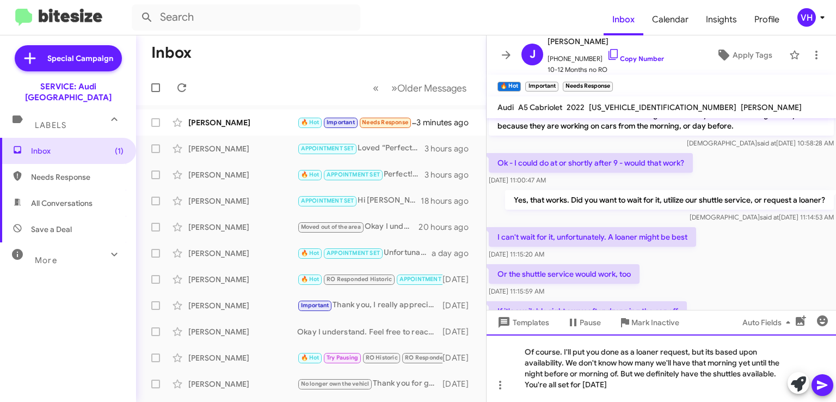
click at [628, 385] on div "Of course. I'll put you done as a loaner request, but its based upon availabili…" at bounding box center [662, 368] width 350 height 68
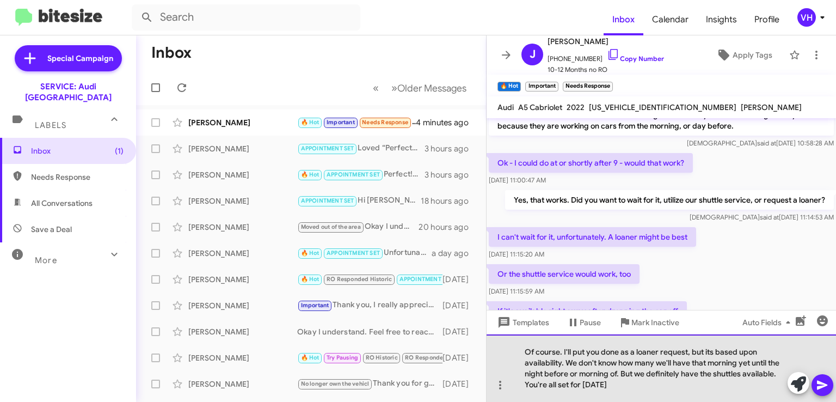
click at [633, 383] on div "Of course. I'll put you done as a loaner request, but its based upon availabili…" at bounding box center [662, 368] width 350 height 68
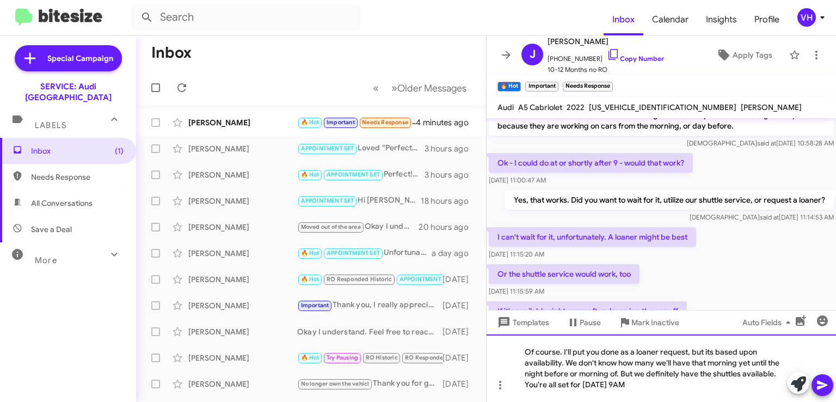
scroll to position [560, 0]
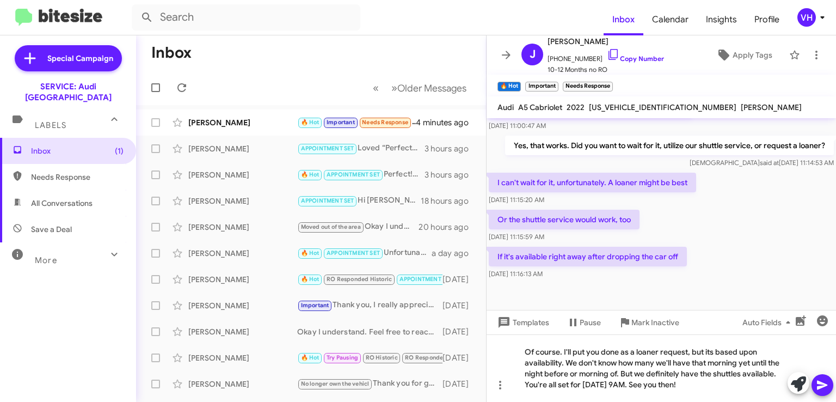
click at [640, 107] on span "WAU2AGF52NN008500" at bounding box center [663, 107] width 148 height 10
copy span "WAU2AGF52NN008500"
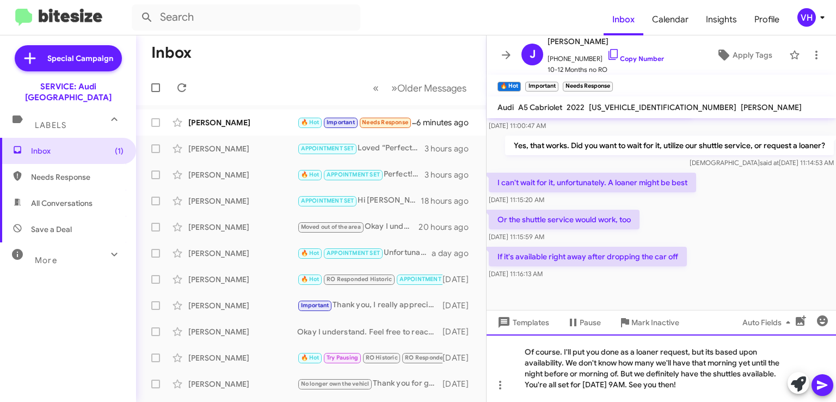
click at [730, 393] on div "Of course. I'll put you done as a loaner request, but its based upon availabili…" at bounding box center [662, 368] width 350 height 68
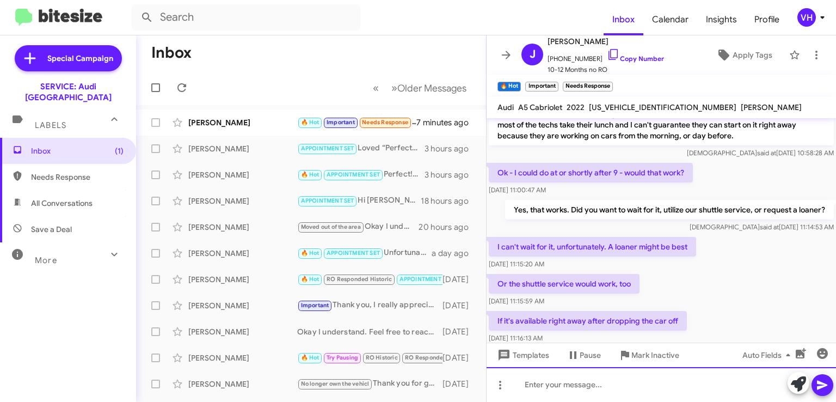
scroll to position [494, 0]
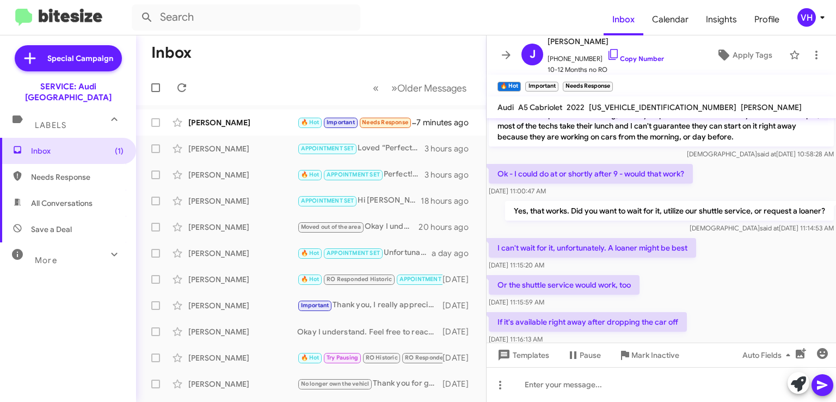
click at [742, 62] on span "Apply Tags" at bounding box center [753, 55] width 40 height 20
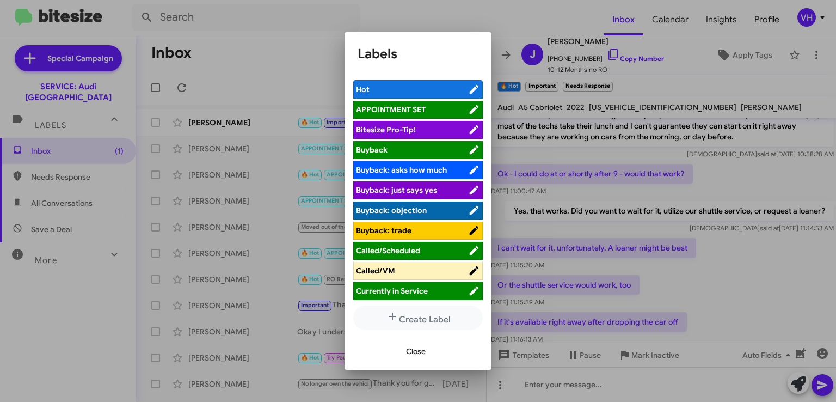
click at [410, 108] on span "APPOINTMENT SET" at bounding box center [391, 110] width 70 height 10
click at [427, 353] on button "Close" at bounding box center [416, 351] width 37 height 20
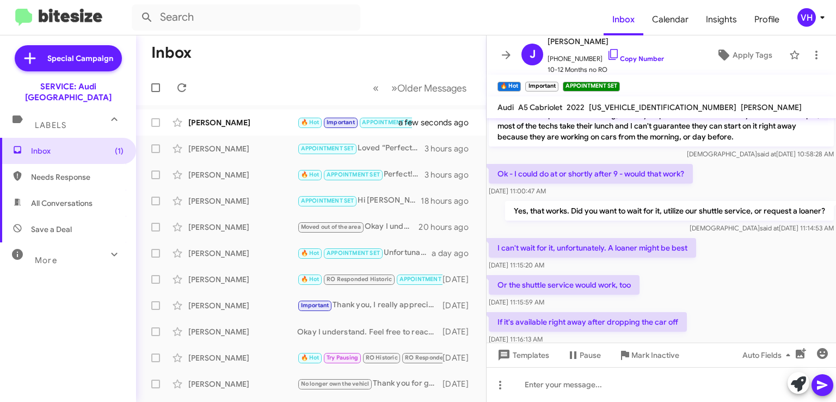
click at [554, 81] on span "×" at bounding box center [556, 81] width 7 height 13
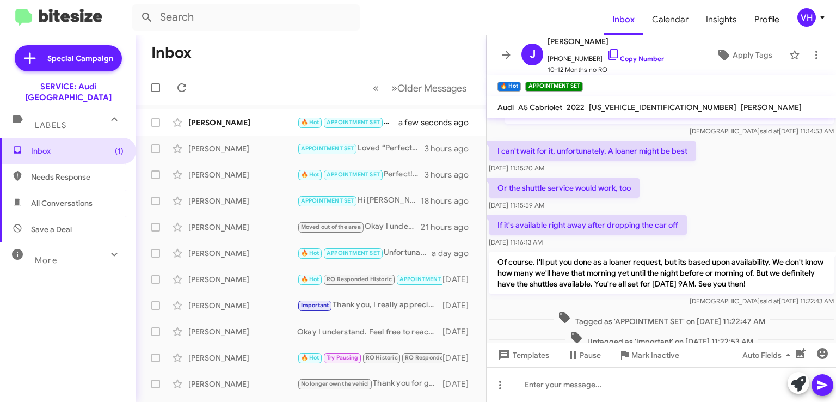
scroll to position [574, 0]
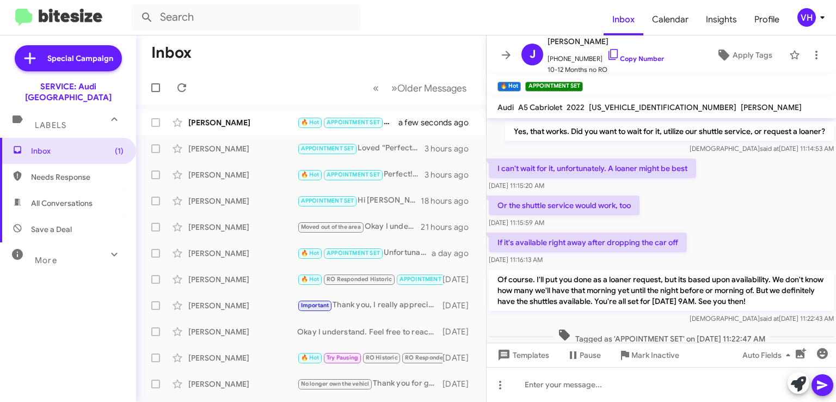
click at [237, 115] on div "[PERSON_NAME] 🔥 Hot APPOINTMENT SET Of course. I'll put you done as a loaner re…" at bounding box center [311, 123] width 333 height 22
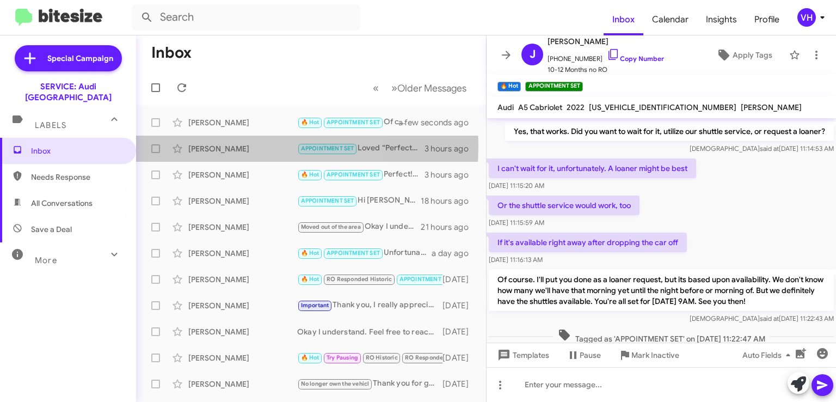
click at [225, 146] on div "[PERSON_NAME]" at bounding box center [242, 148] width 109 height 11
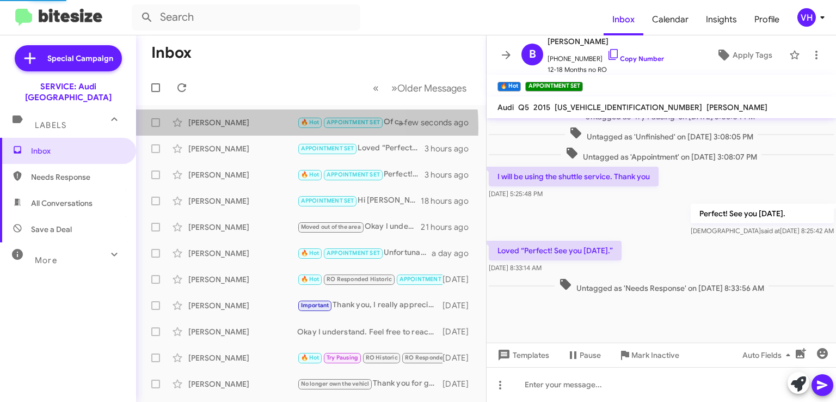
click at [235, 128] on div "[PERSON_NAME] 🔥 Hot APPOINTMENT SET Of course. I'll put you done as a loaner re…" at bounding box center [311, 123] width 333 height 22
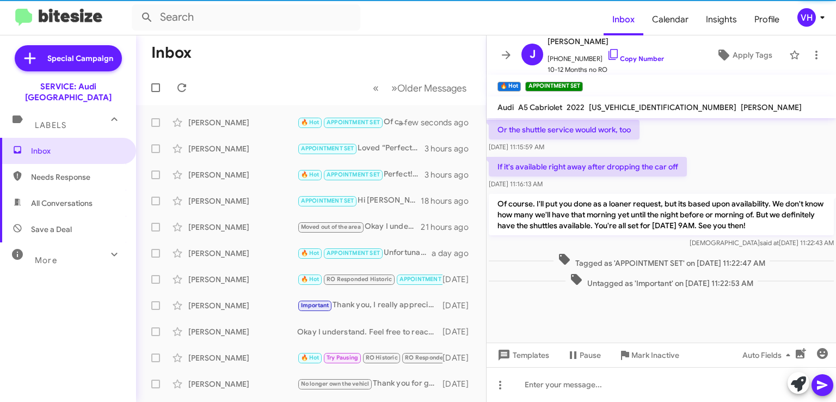
scroll to position [596, 0]
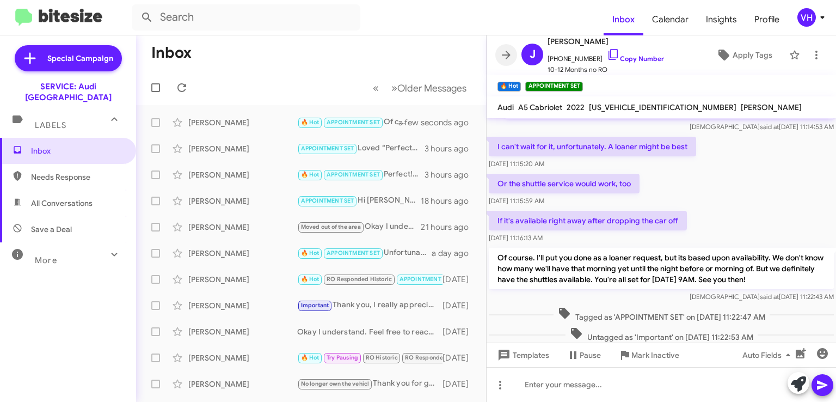
click at [511, 57] on icon at bounding box center [506, 54] width 13 height 13
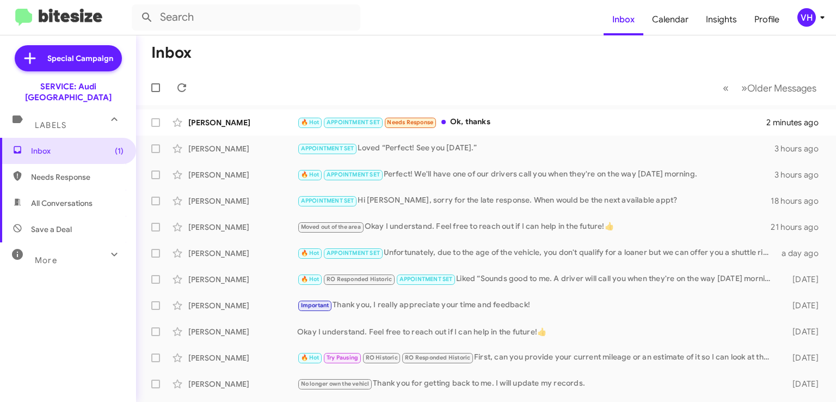
click at [253, 121] on div "[PERSON_NAME]" at bounding box center [242, 122] width 109 height 11
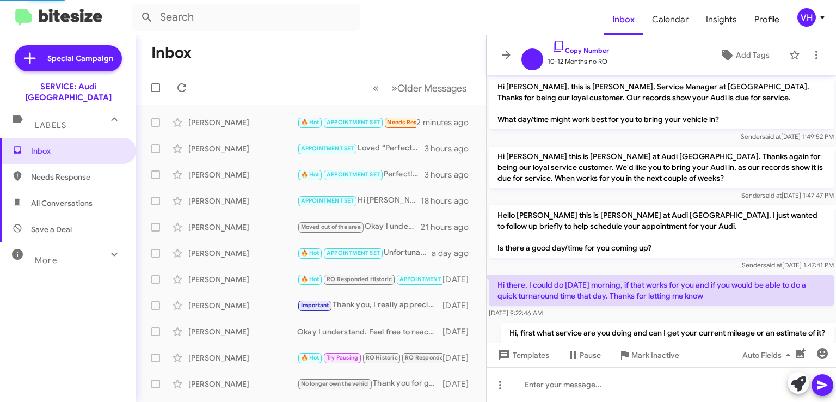
scroll to position [646, 0]
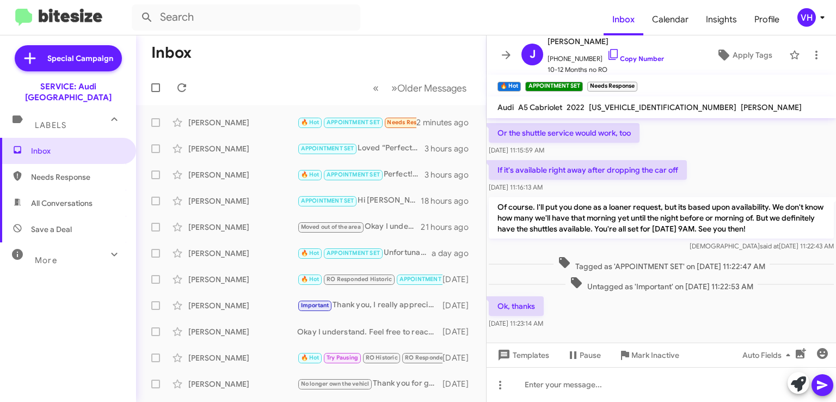
click at [634, 81] on span "×" at bounding box center [635, 81] width 7 height 13
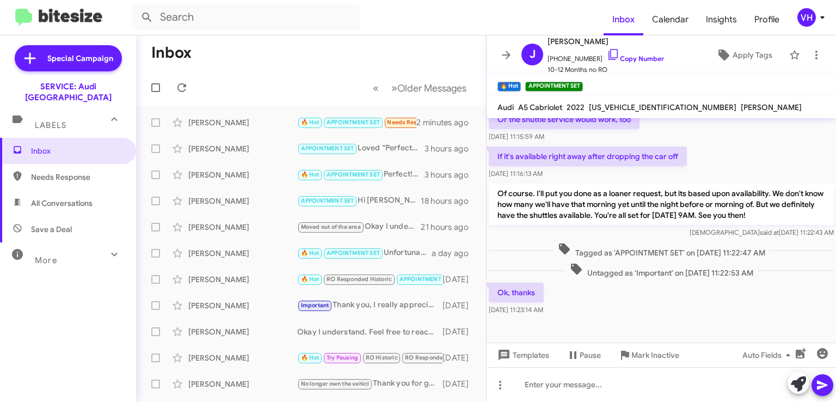
scroll to position [636, 0]
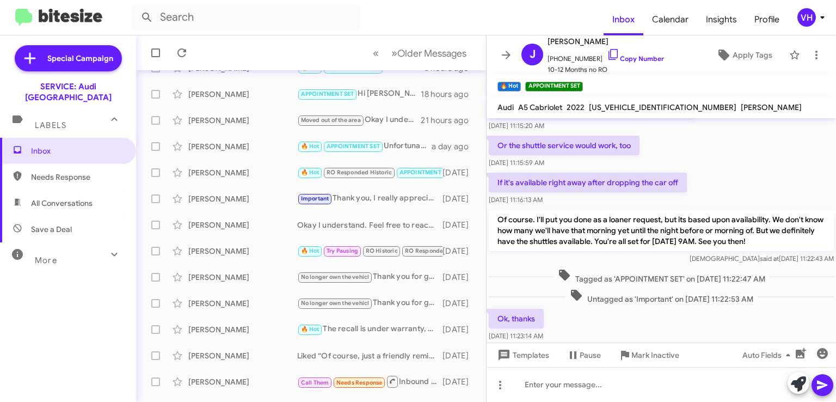
scroll to position [109, 0]
click at [508, 49] on icon at bounding box center [506, 54] width 13 height 13
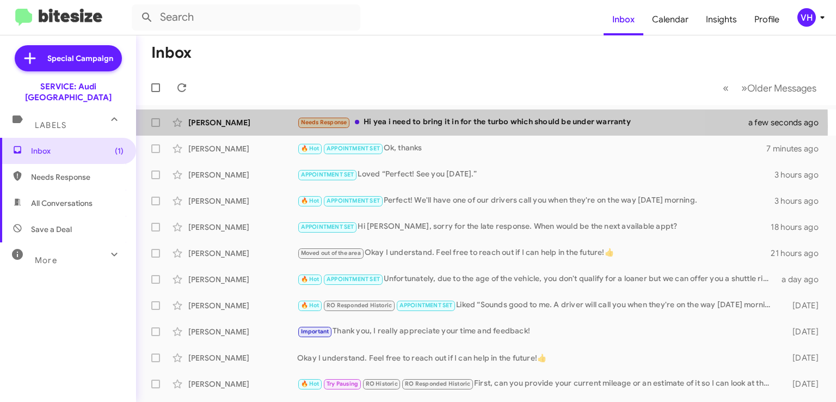
click at [213, 126] on div "[PERSON_NAME]" at bounding box center [242, 122] width 109 height 11
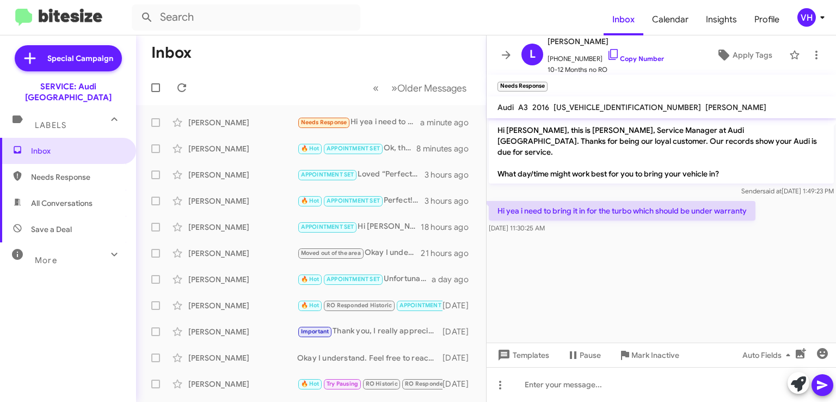
click at [614, 109] on span "[US_VEHICLE_IDENTIFICATION_NUMBER]" at bounding box center [628, 107] width 148 height 10
copy span "[US_VEHICLE_IDENTIFICATION_NUMBER]"
click at [614, 265] on cdk-virtual-scroll-viewport "Hi Leslie, this is Steven Bainbridge, Service Manager at Audi Oakland. Thanks f…" at bounding box center [662, 230] width 350 height 224
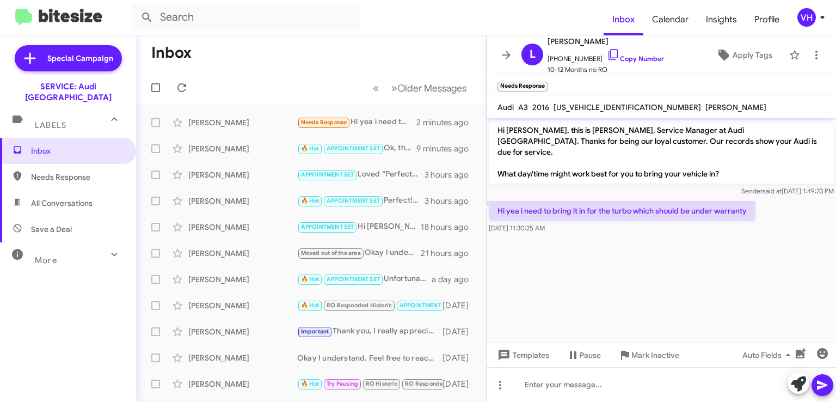
click at [607, 255] on cdk-virtual-scroll-viewport "Hi Leslie, this is Steven Bainbridge, Service Manager at Audi Oakland. Thanks f…" at bounding box center [662, 230] width 350 height 224
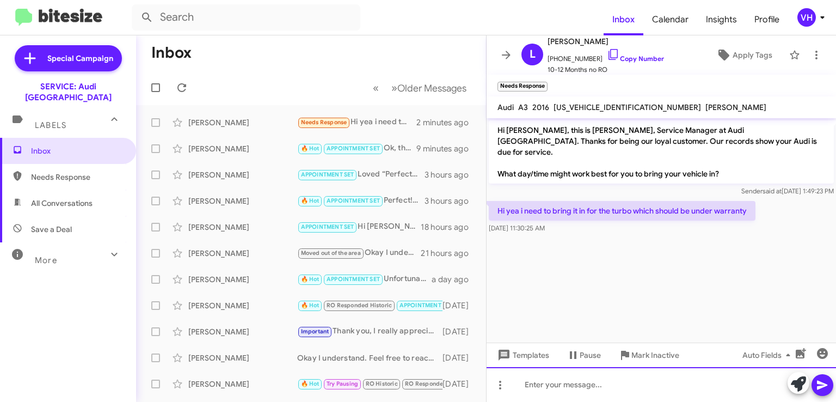
click at [706, 377] on div at bounding box center [662, 384] width 350 height 35
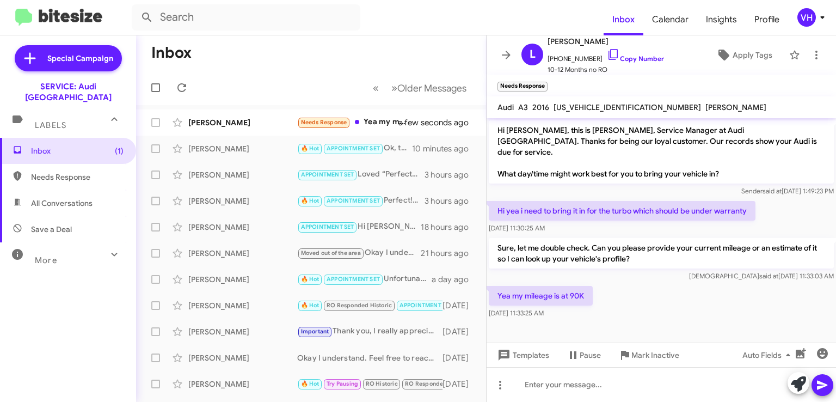
click at [218, 149] on div "[PERSON_NAME]" at bounding box center [242, 148] width 109 height 11
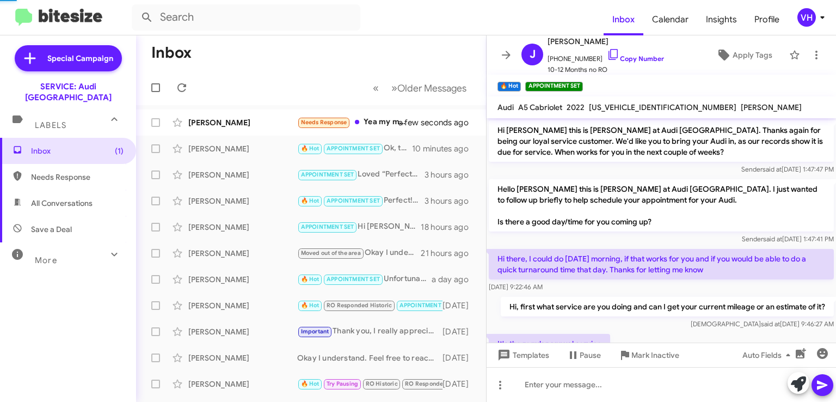
scroll to position [640, 0]
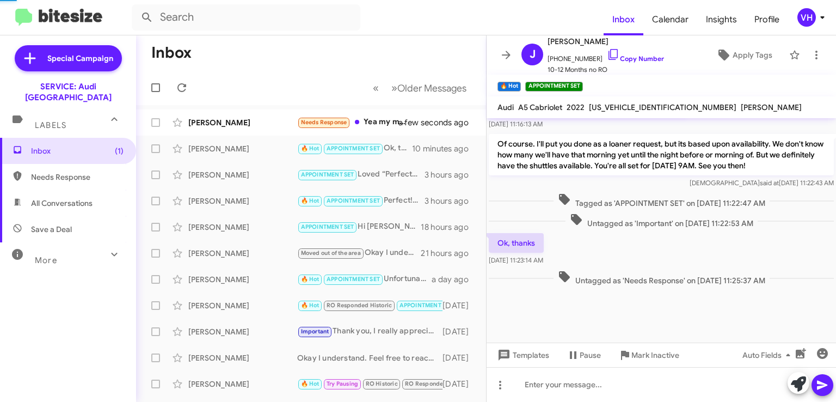
click at [211, 127] on div "[PERSON_NAME]" at bounding box center [242, 122] width 109 height 11
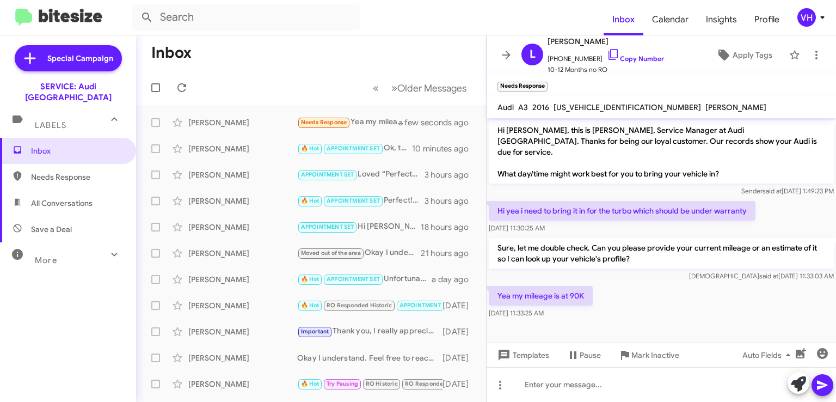
click at [597, 105] on span "[US_VEHICLE_IDENTIFICATION_NUMBER]" at bounding box center [628, 107] width 148 height 10
copy span "[US_VEHICLE_IDENTIFICATION_NUMBER]"
click at [547, 198] on div "[DATE] 11:30:25 AM" at bounding box center [518, 196] width 57 height 17
click at [623, 186] on div "Sender said at Aug 27, 2025, 1:49:23 PM" at bounding box center [661, 191] width 345 height 11
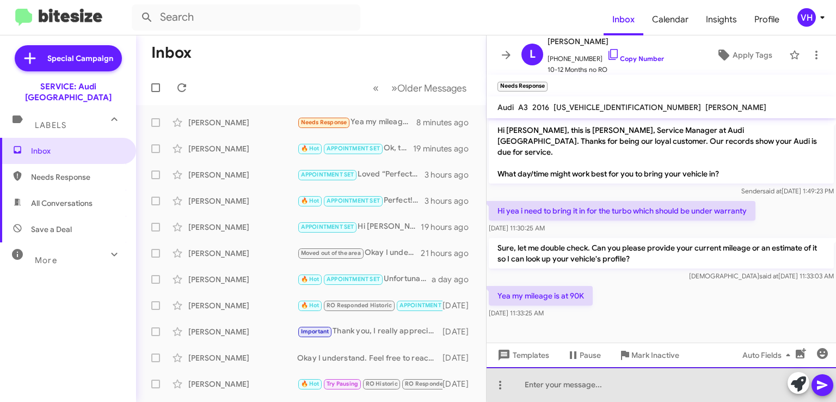
click at [719, 384] on div at bounding box center [662, 384] width 350 height 35
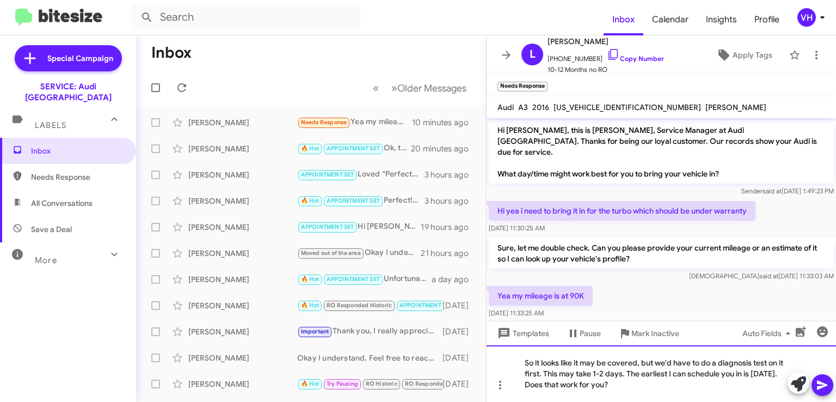
click at [619, 380] on div "So it looks like it may be covered, but we'd have to do a diagnosis test on it …" at bounding box center [662, 373] width 350 height 57
click at [552, 382] on div "So it looks like it may be covered, but we'd have to do a diagnosis test on it …" at bounding box center [662, 373] width 350 height 57
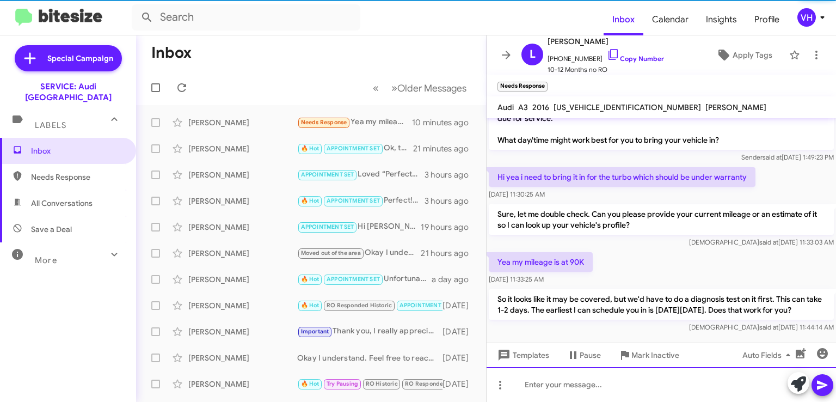
scroll to position [39, 0]
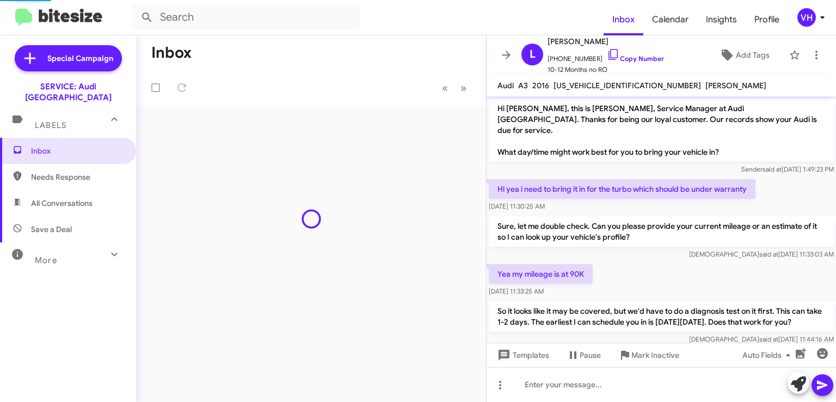
scroll to position [17, 0]
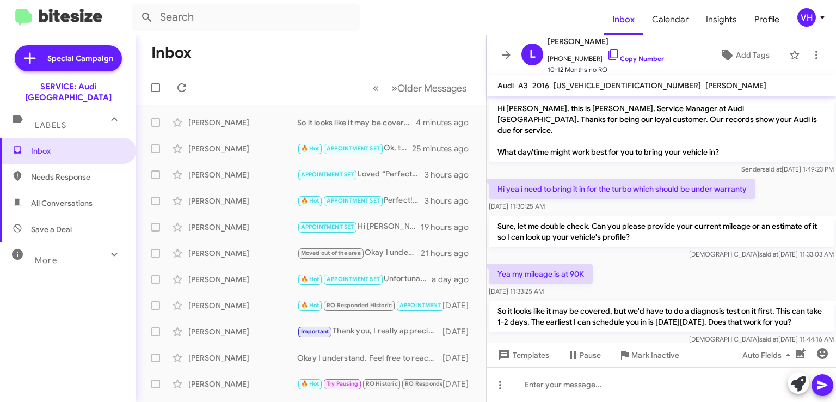
scroll to position [17, 0]
